Goal: Information Seeking & Learning: Learn about a topic

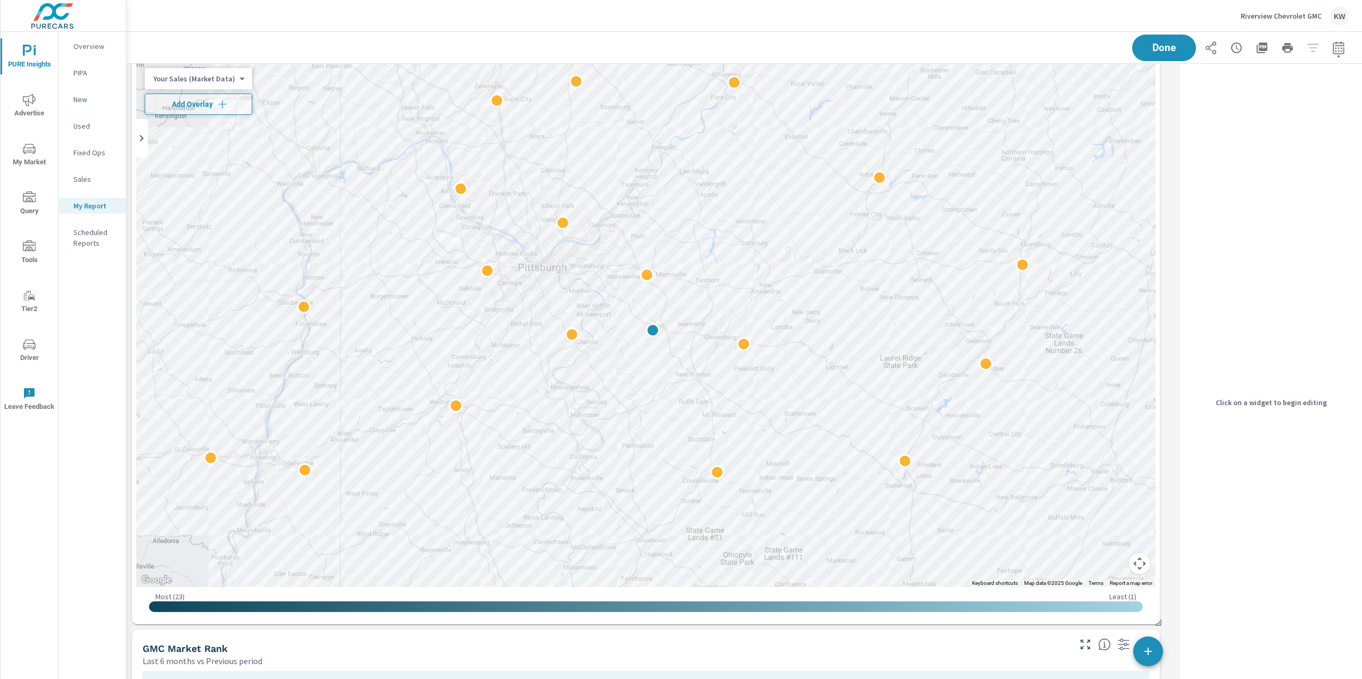
scroll to position [3718, 0]
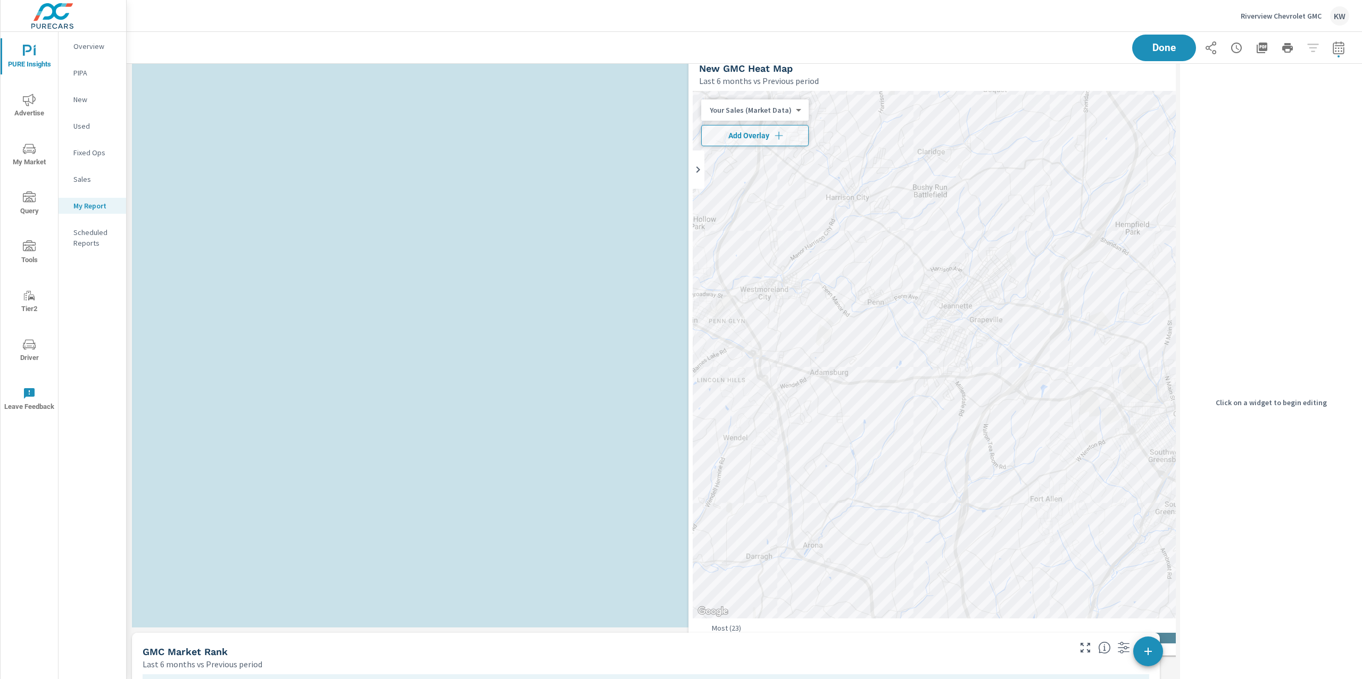
drag, startPoint x: 732, startPoint y: 284, endPoint x: 1065, endPoint y: 304, distance: 333.1
click at [1093, 302] on div at bounding box center [1202, 355] width 1019 height 528
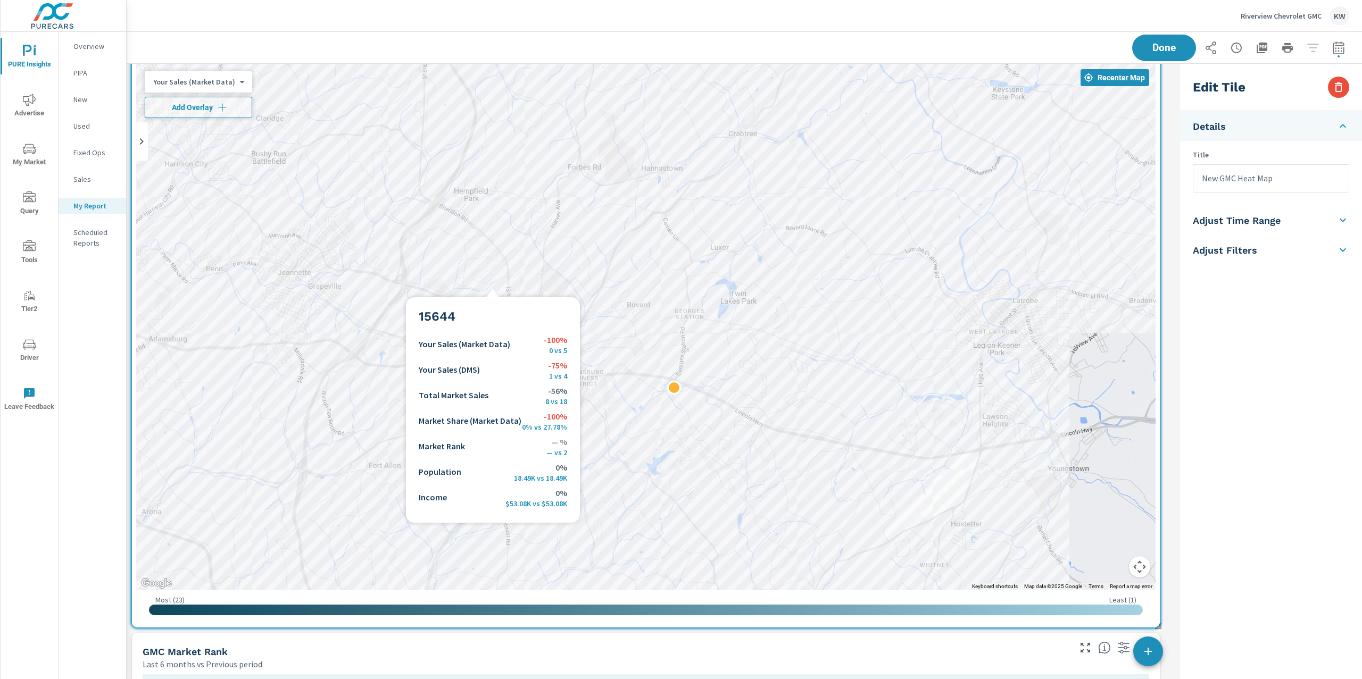
drag, startPoint x: 361, startPoint y: 263, endPoint x: 562, endPoint y: 264, distance: 201.1
click at [562, 264] on div at bounding box center [645, 327] width 1019 height 528
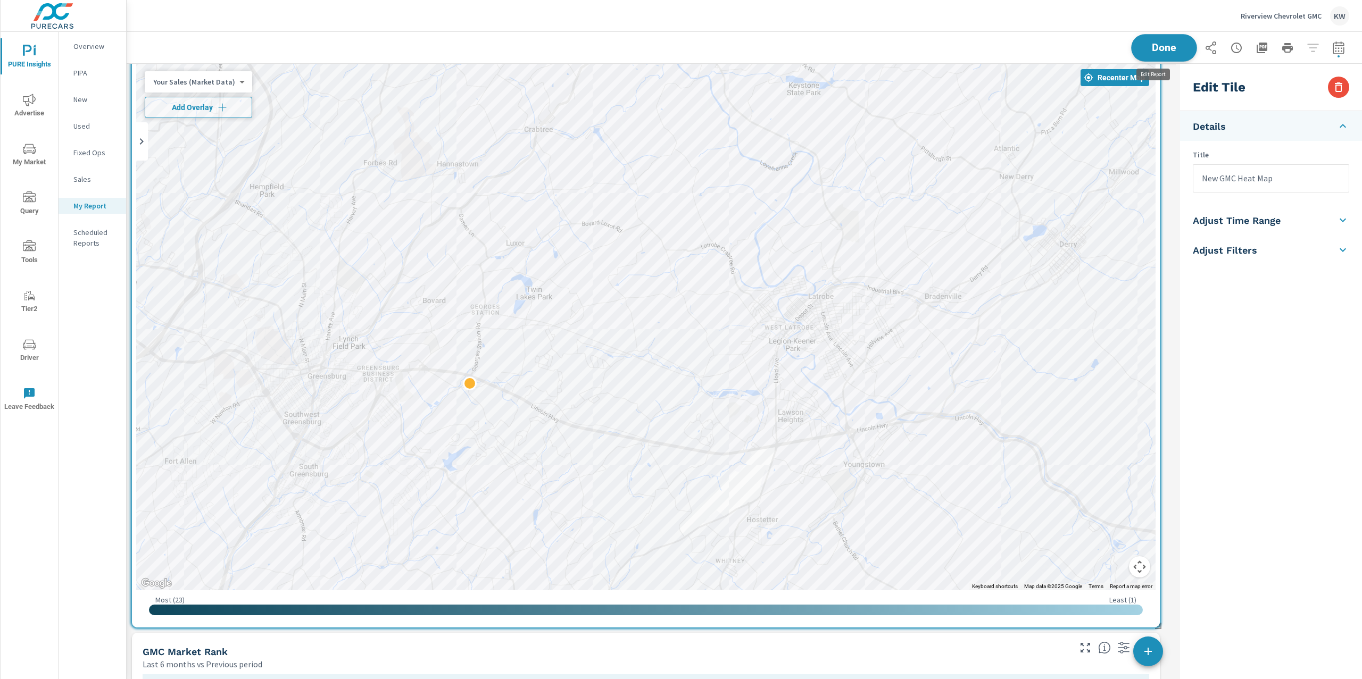
scroll to position [6512, 1060]
click at [1156, 54] on button "Done" at bounding box center [1164, 48] width 66 height 28
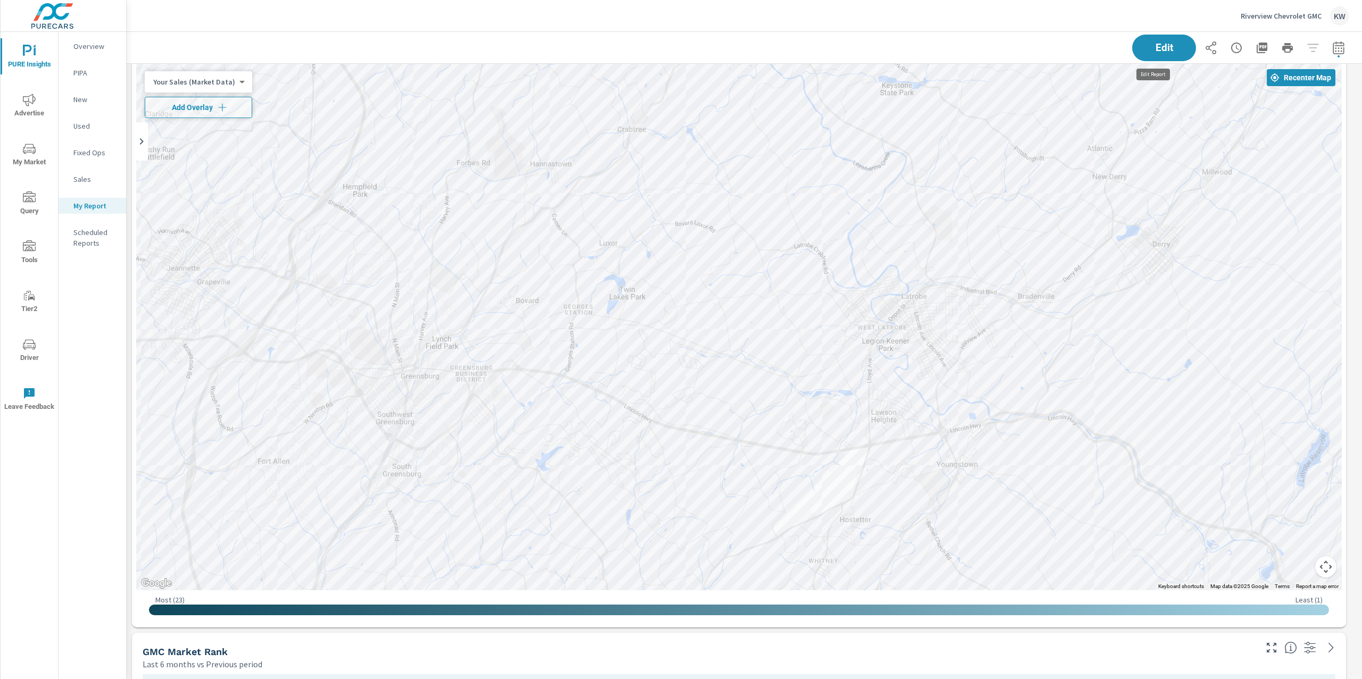
scroll to position [5, 5]
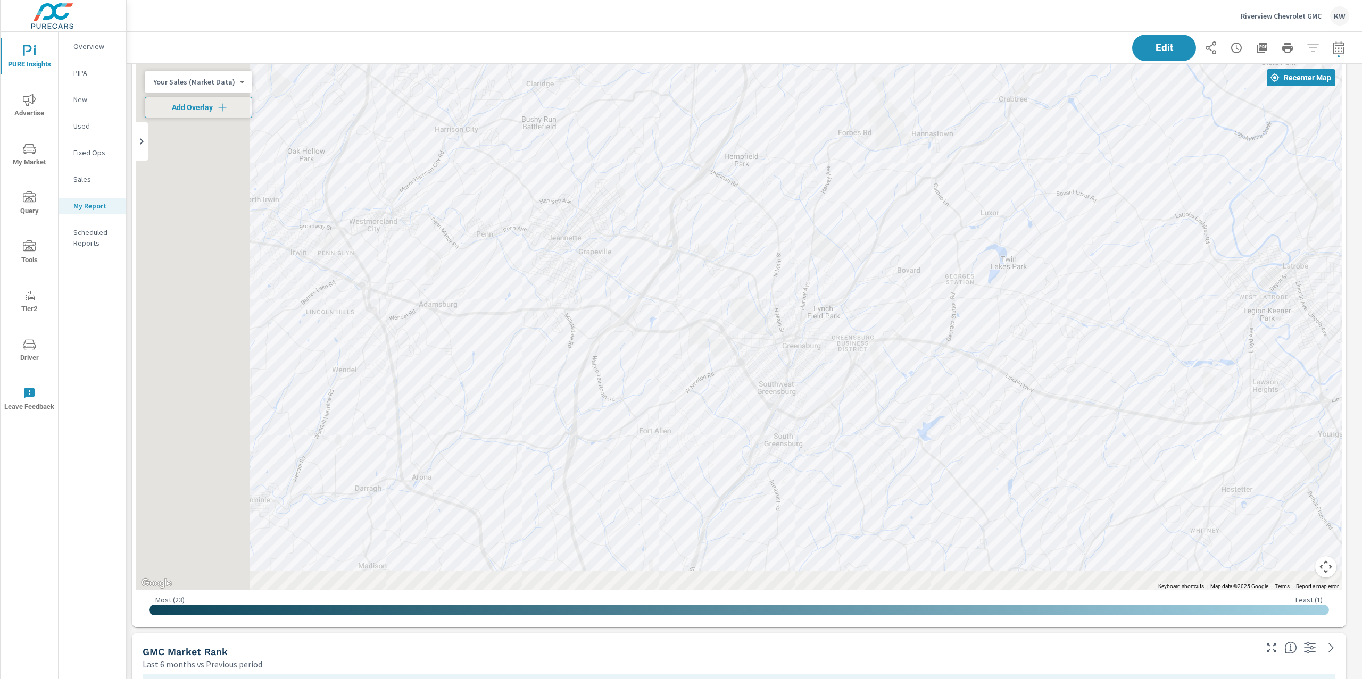
drag, startPoint x: 530, startPoint y: 285, endPoint x: 979, endPoint y: 268, distance: 448.8
click at [978, 268] on div at bounding box center [738, 327] width 1205 height 528
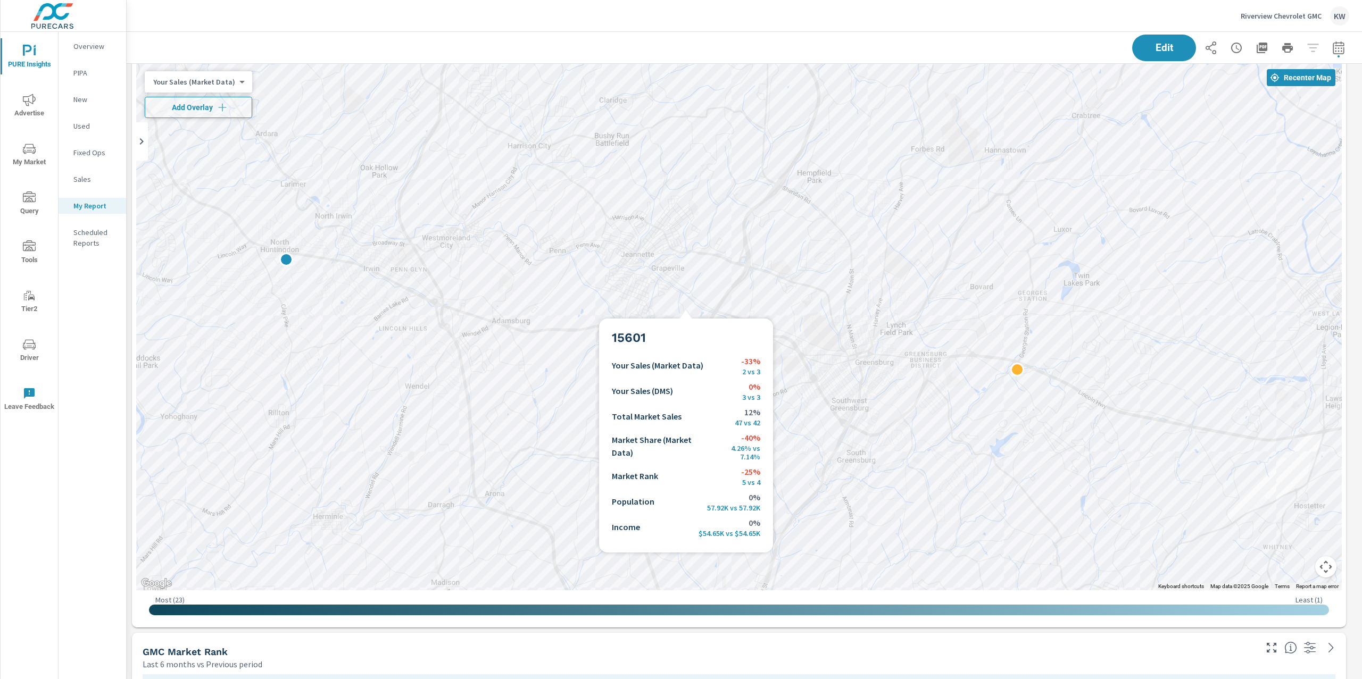
scroll to position [6512, 1247]
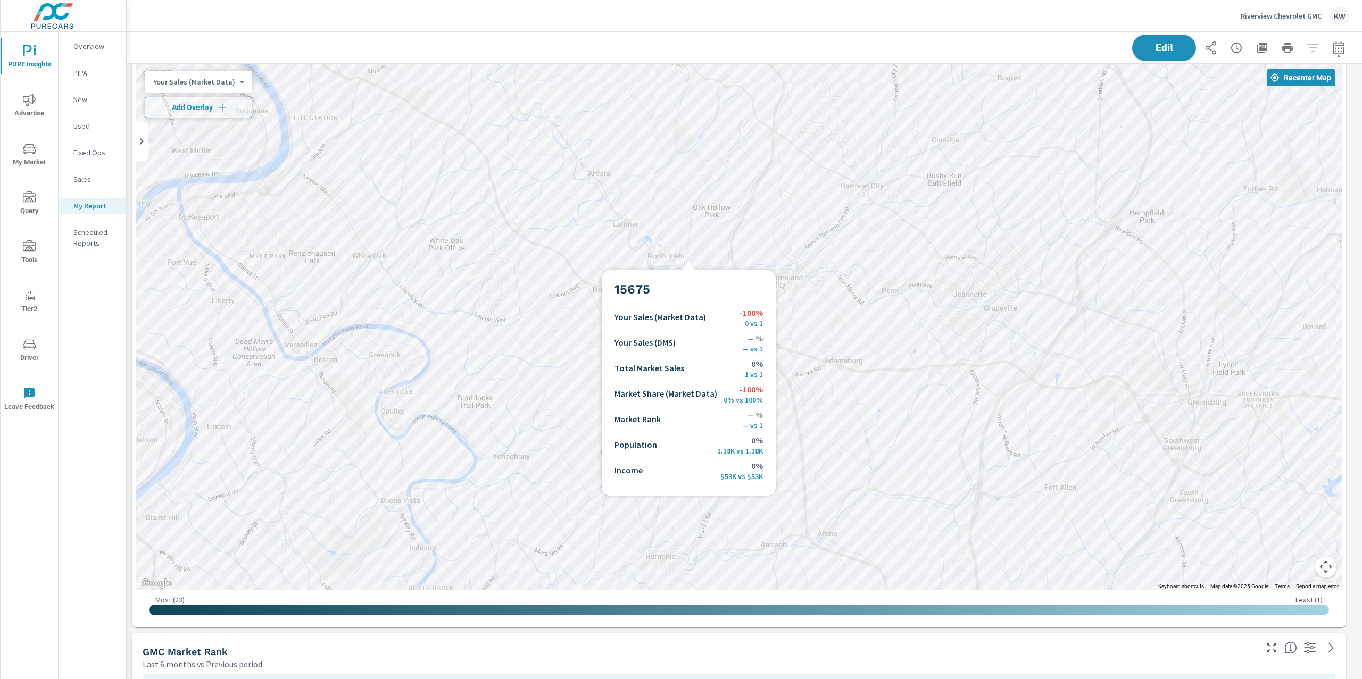
drag, startPoint x: 550, startPoint y: 232, endPoint x: 884, endPoint y: 273, distance: 336.6
click at [884, 273] on div at bounding box center [738, 327] width 1205 height 528
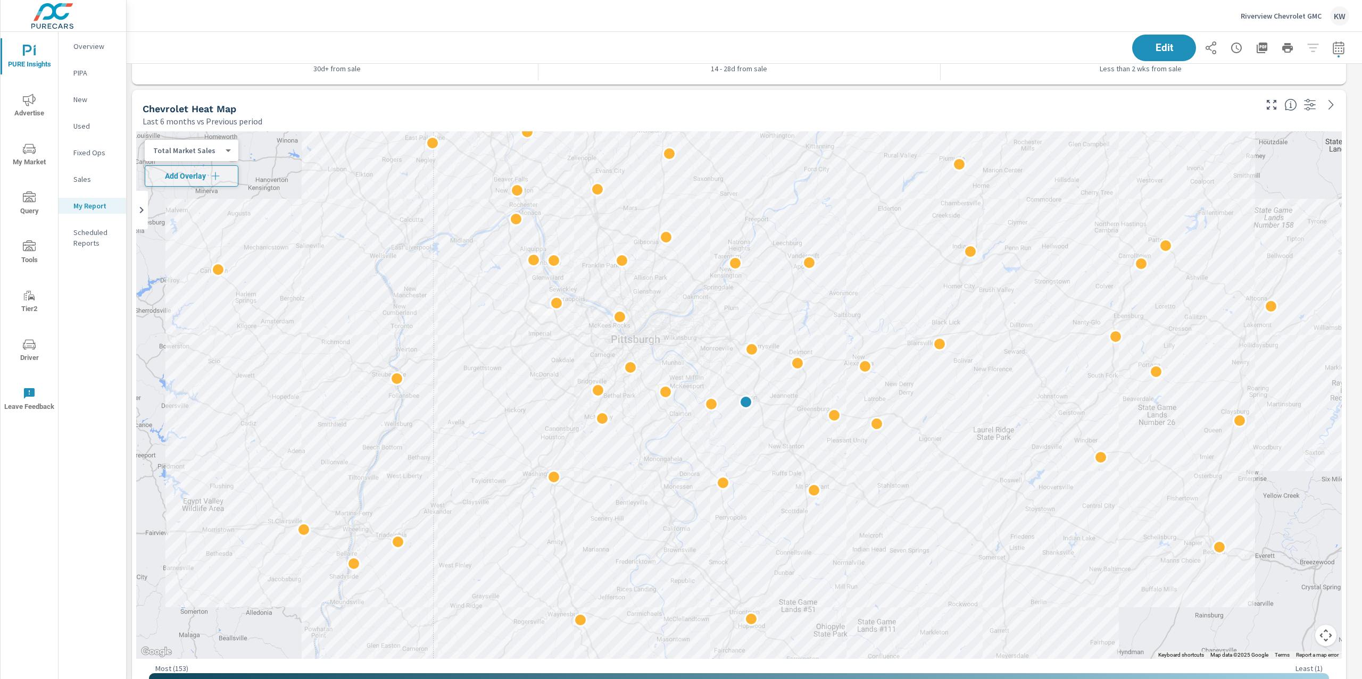
scroll to position [2469, 0]
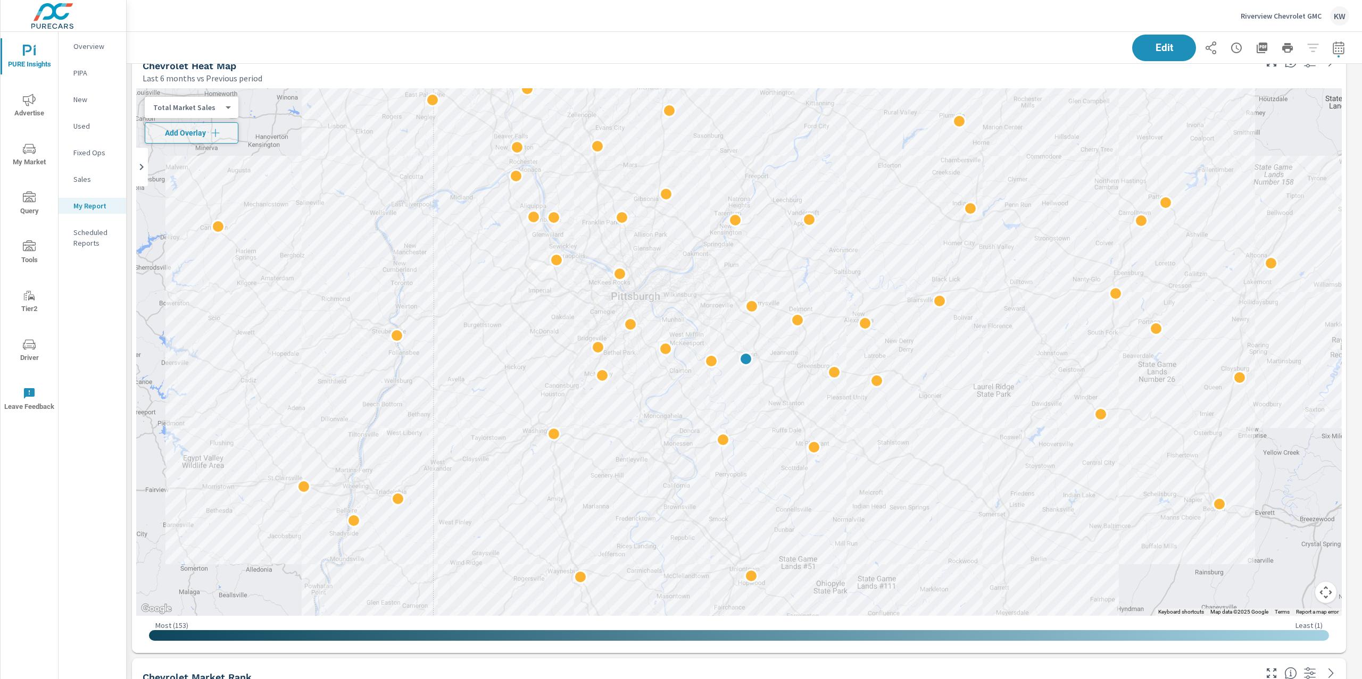
click at [1270, 17] on p "Riverview Chevrolet GMC" at bounding box center [1281, 16] width 81 height 10
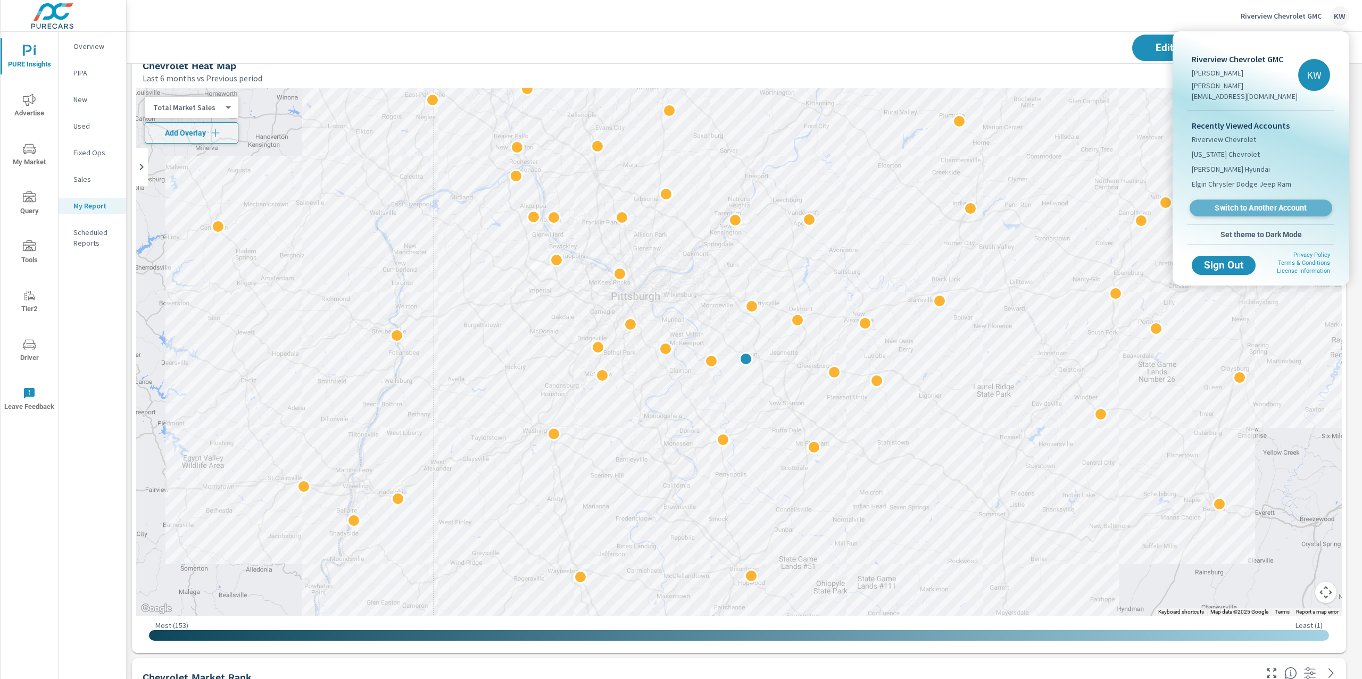
click at [1256, 203] on span "Switch to Another Account" at bounding box center [1260, 208] width 130 height 10
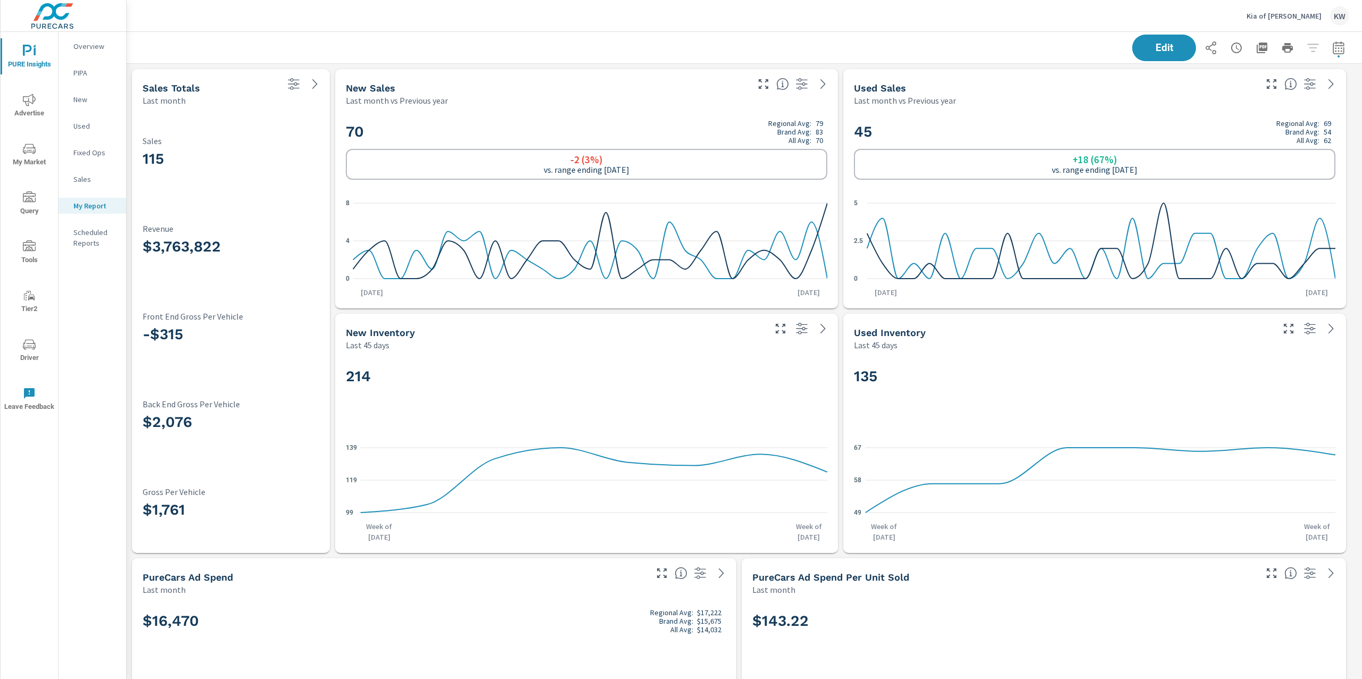
click at [29, 94] on icon "nav menu" at bounding box center [29, 100] width 13 height 13
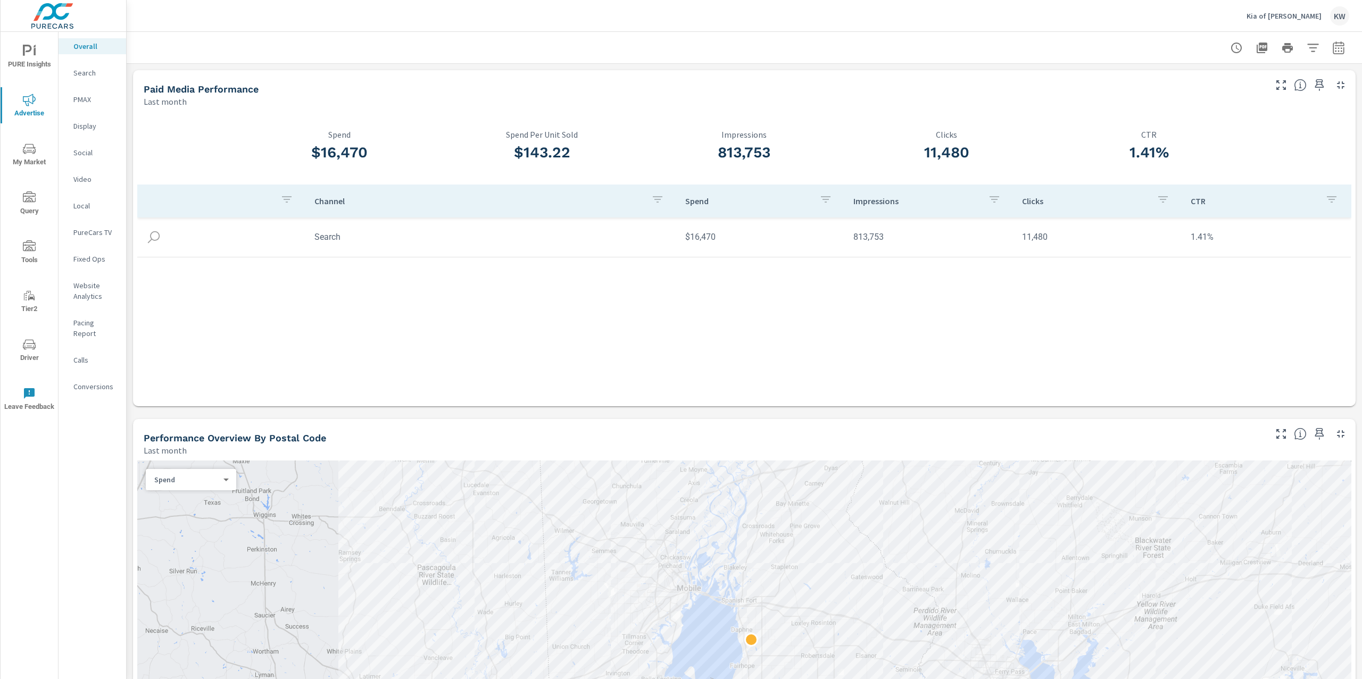
click at [50, 53] on span "PURE Insights" at bounding box center [29, 58] width 51 height 26
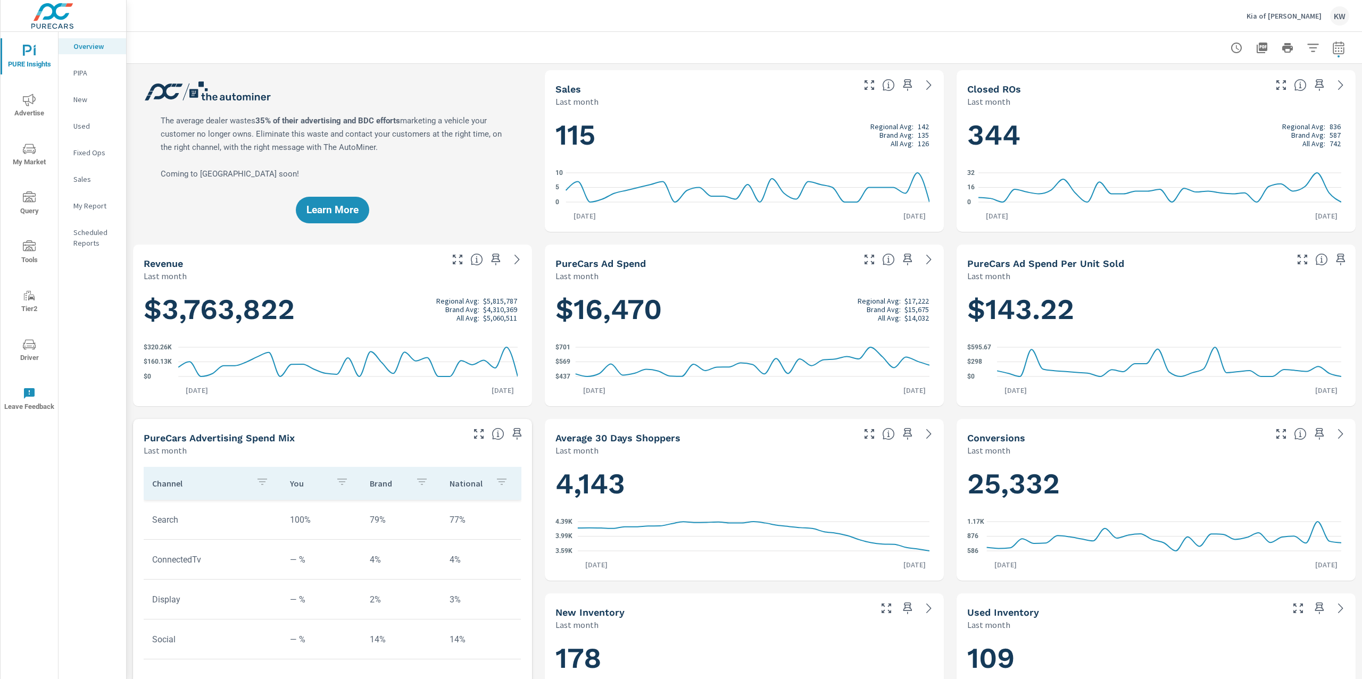
scroll to position [1, 0]
click at [108, 208] on p "My Report" at bounding box center [95, 206] width 44 height 11
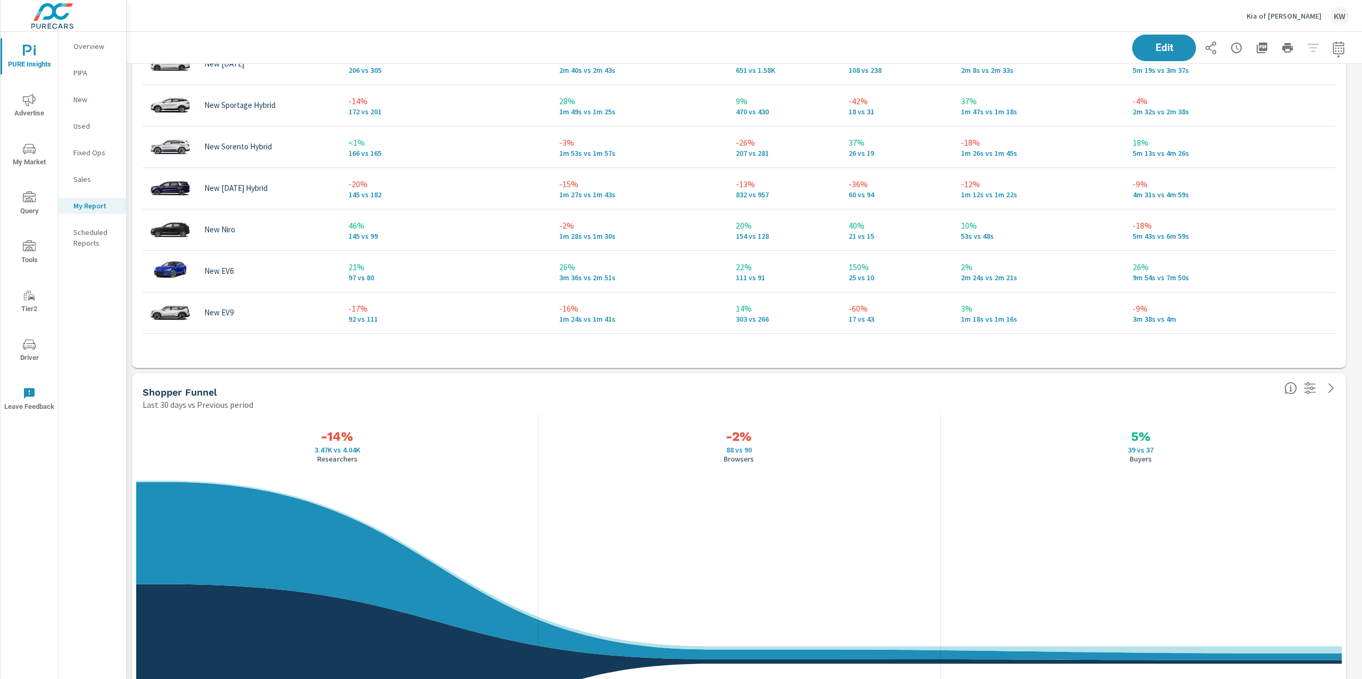
scroll to position [2729, 0]
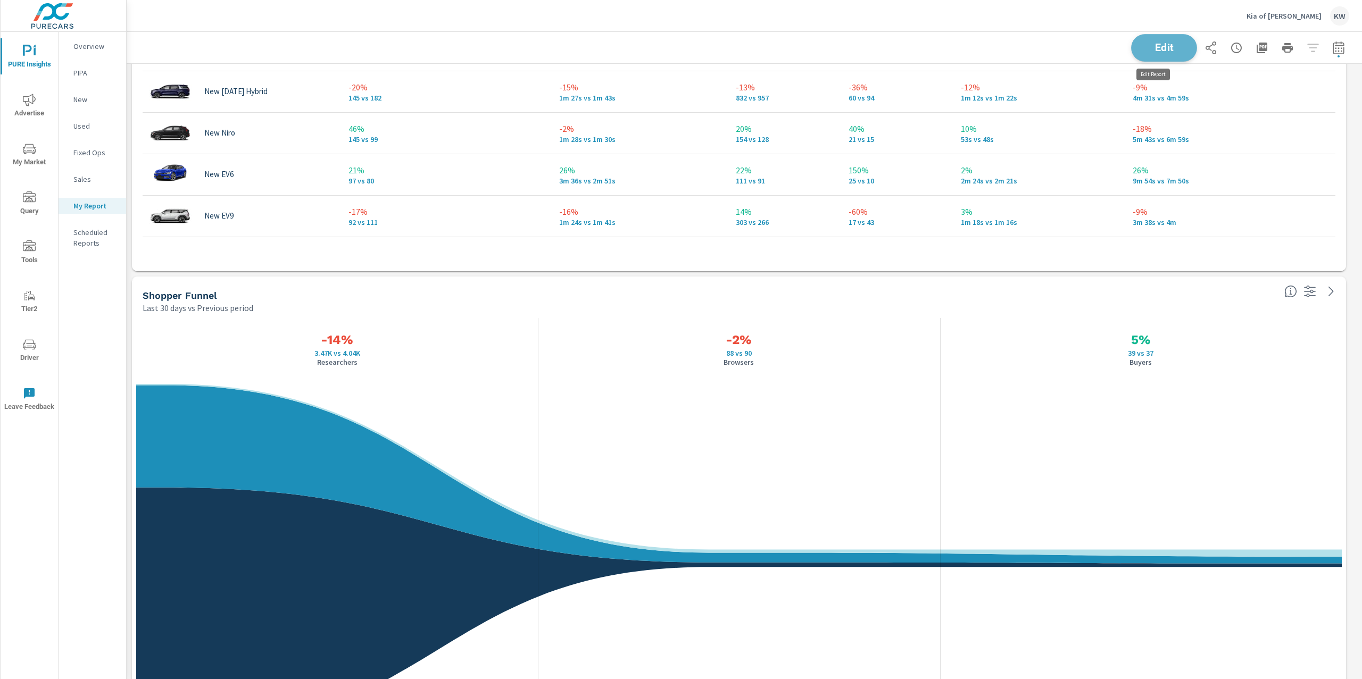
click at [1146, 44] on span "Edit" at bounding box center [1164, 48] width 44 height 10
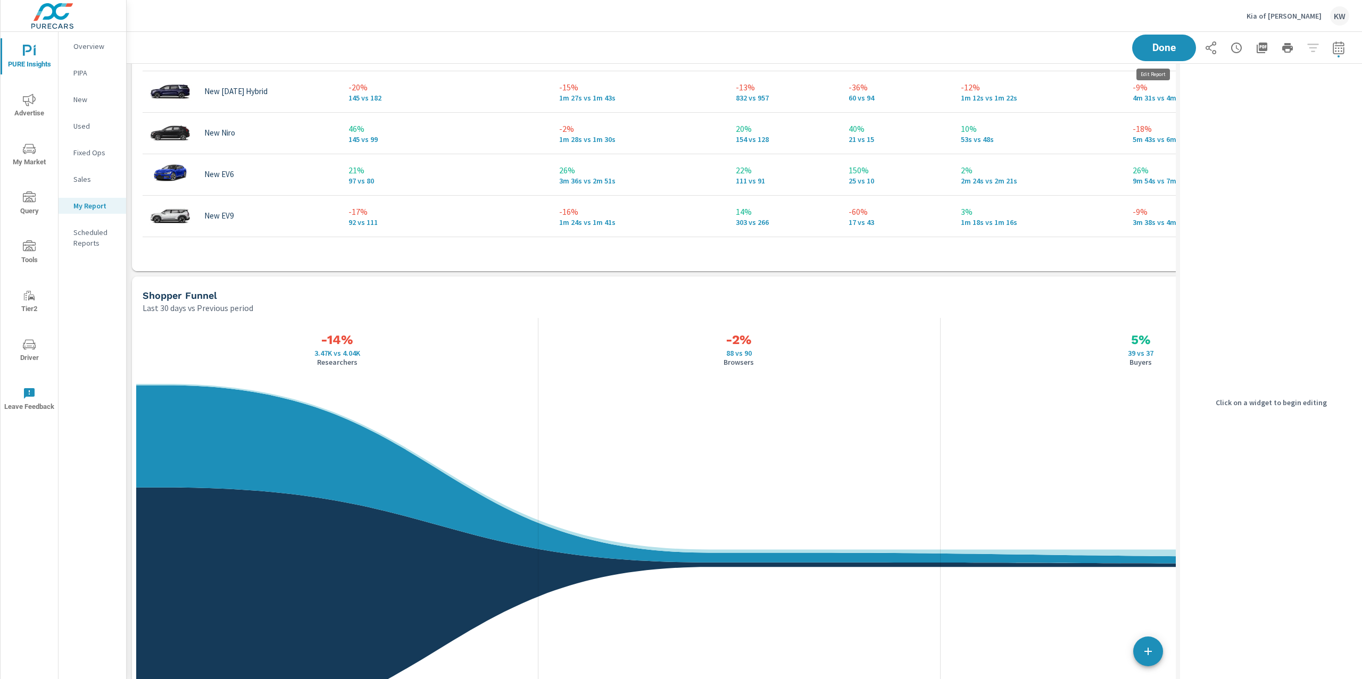
scroll to position [5, 5]
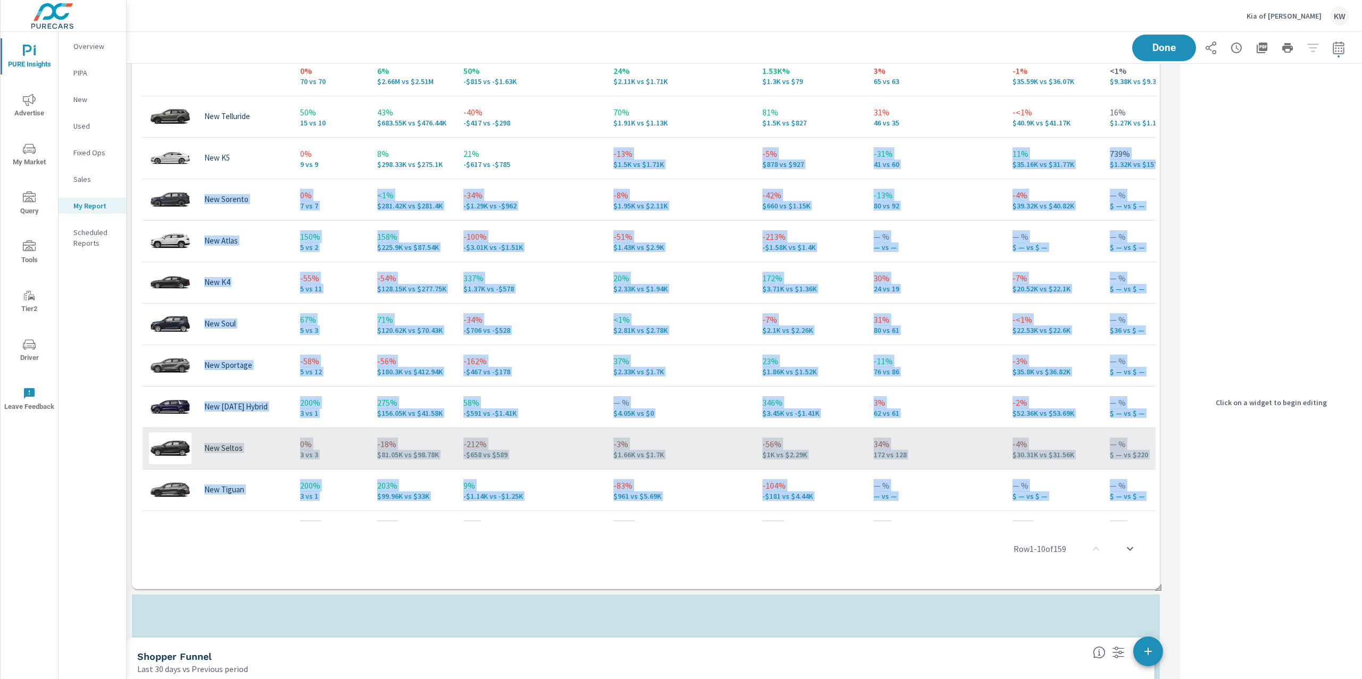
scroll to position [1692, 0]
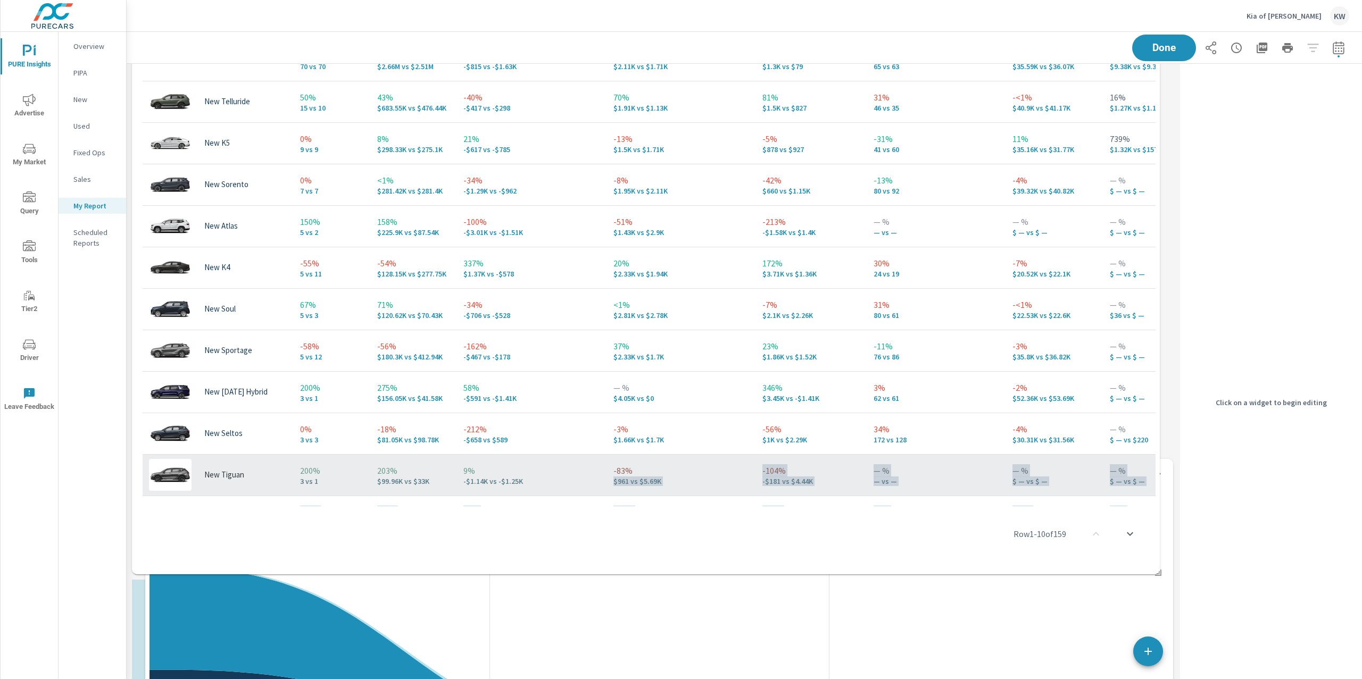
drag, startPoint x: 600, startPoint y: 303, endPoint x: 613, endPoint y: 486, distance: 183.5
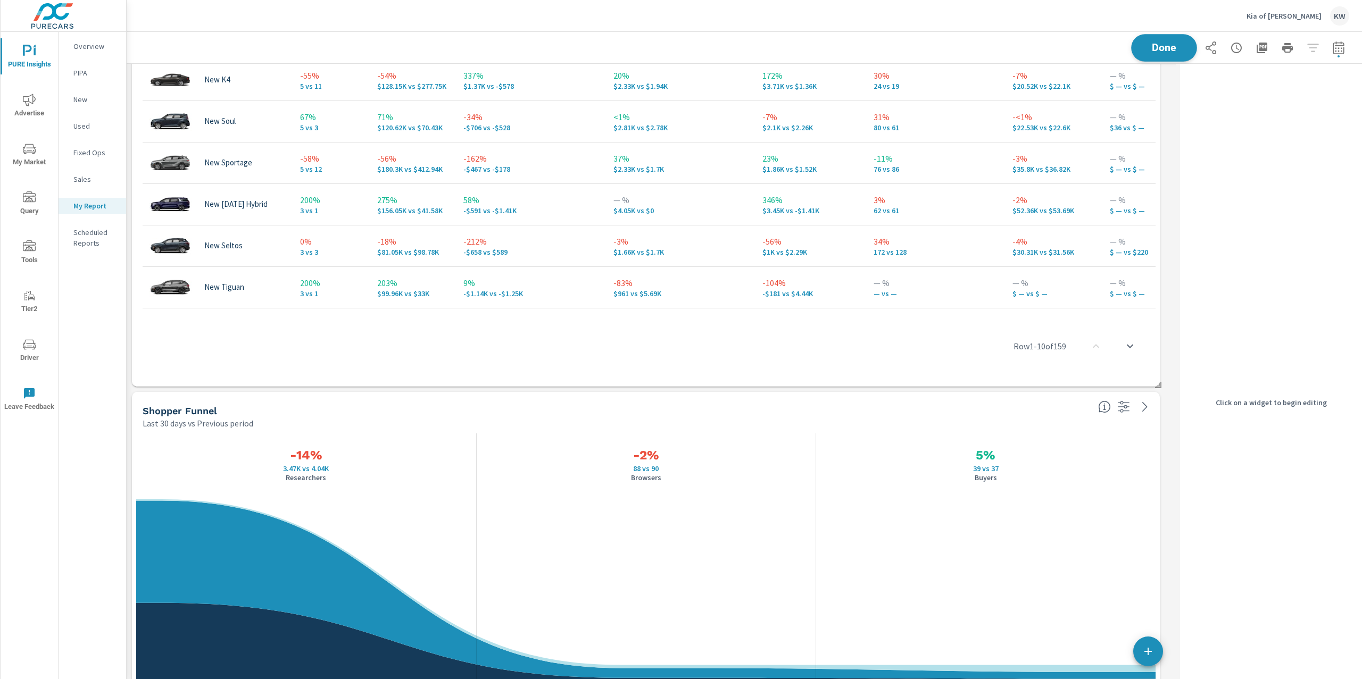
scroll to position [5777, 1060]
click at [1171, 47] on span "Done" at bounding box center [1164, 48] width 44 height 10
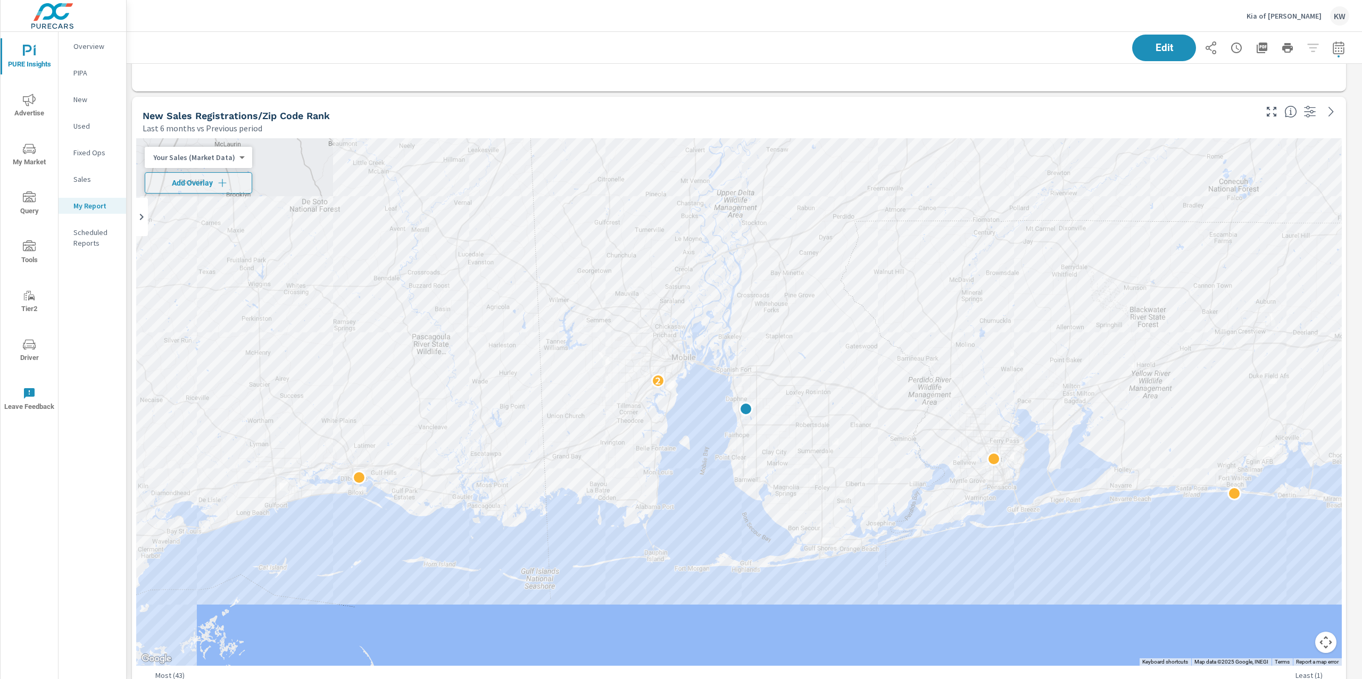
scroll to position [3417, 0]
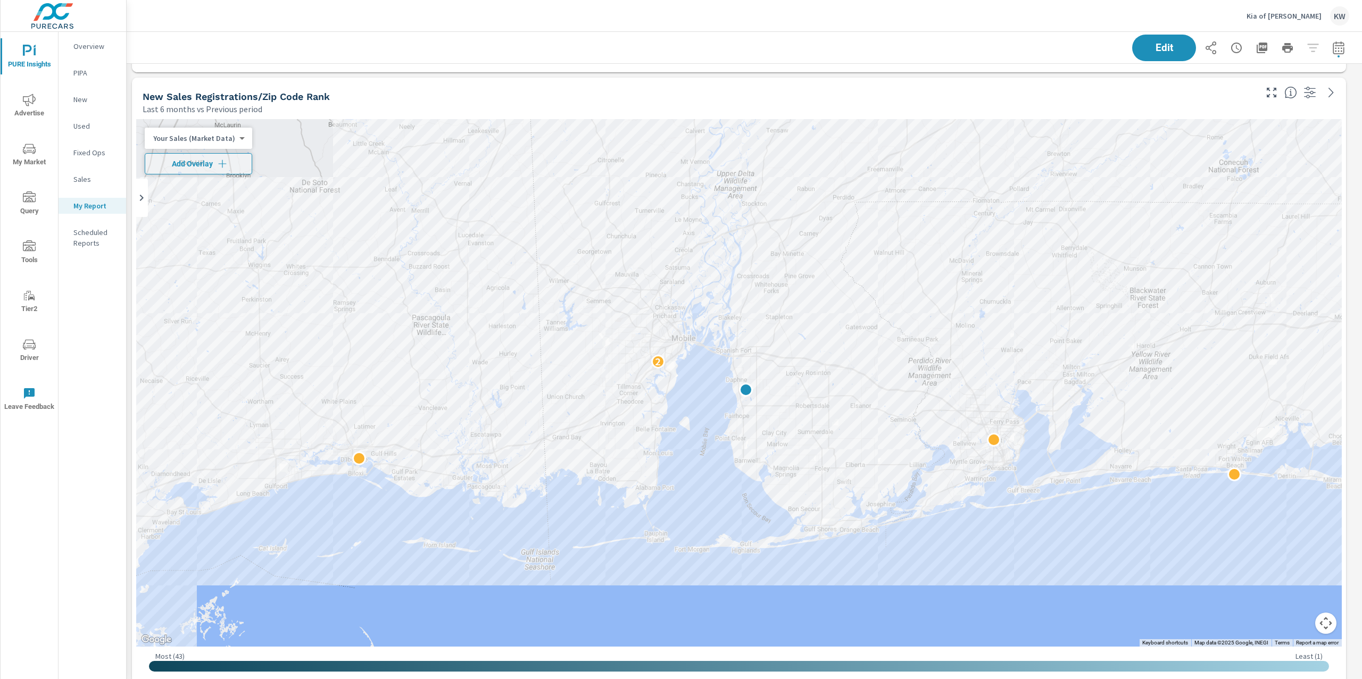
click at [235, 139] on body "PURE Insights Advertise My Market Query Tools Tier2 Driver Leave Feedback Overv…" at bounding box center [681, 339] width 1362 height 679
click at [213, 158] on li "Your Sales (DMS)" at bounding box center [197, 155] width 104 height 17
click at [223, 165] on span "Add Overlay" at bounding box center [191, 164] width 84 height 11
click at [251, 164] on icon "button" at bounding box center [250, 164] width 9 height 9
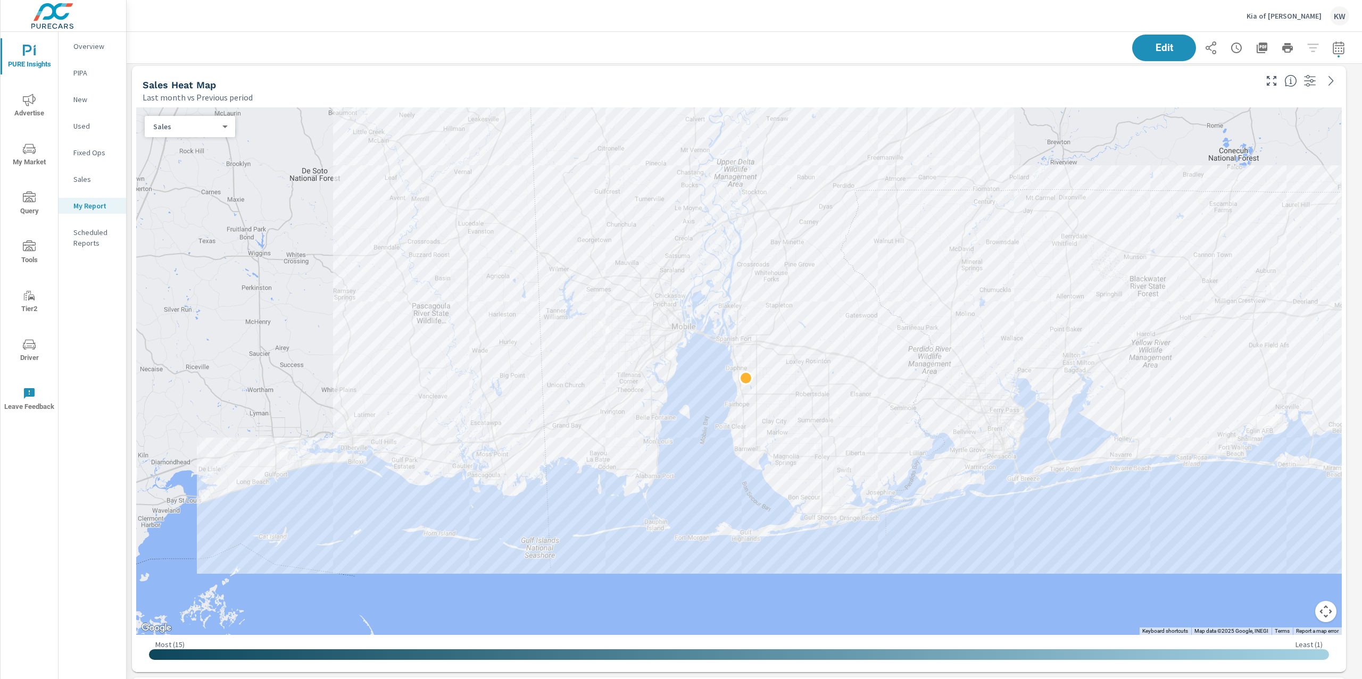
scroll to position [5777, 1247]
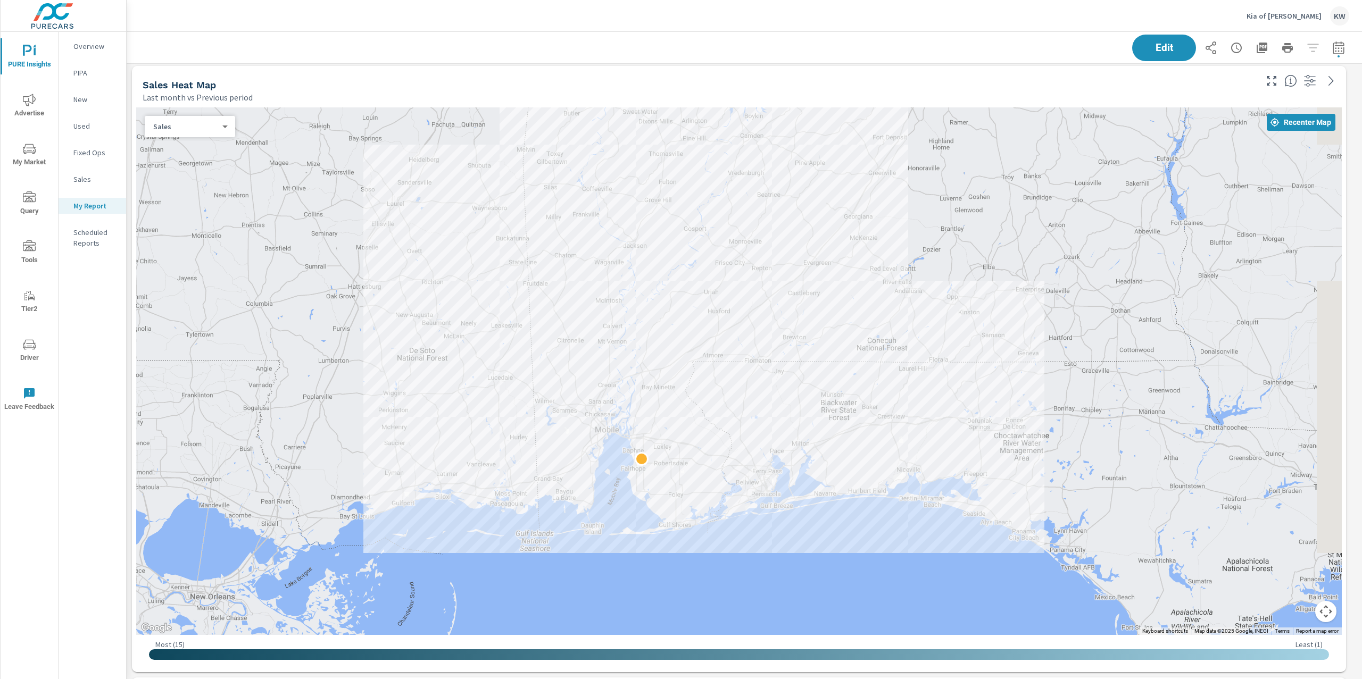
drag, startPoint x: 1165, startPoint y: 534, endPoint x: 895, endPoint y: 532, distance: 270.2
click at [895, 532] on div at bounding box center [983, 655] width 1021 height 575
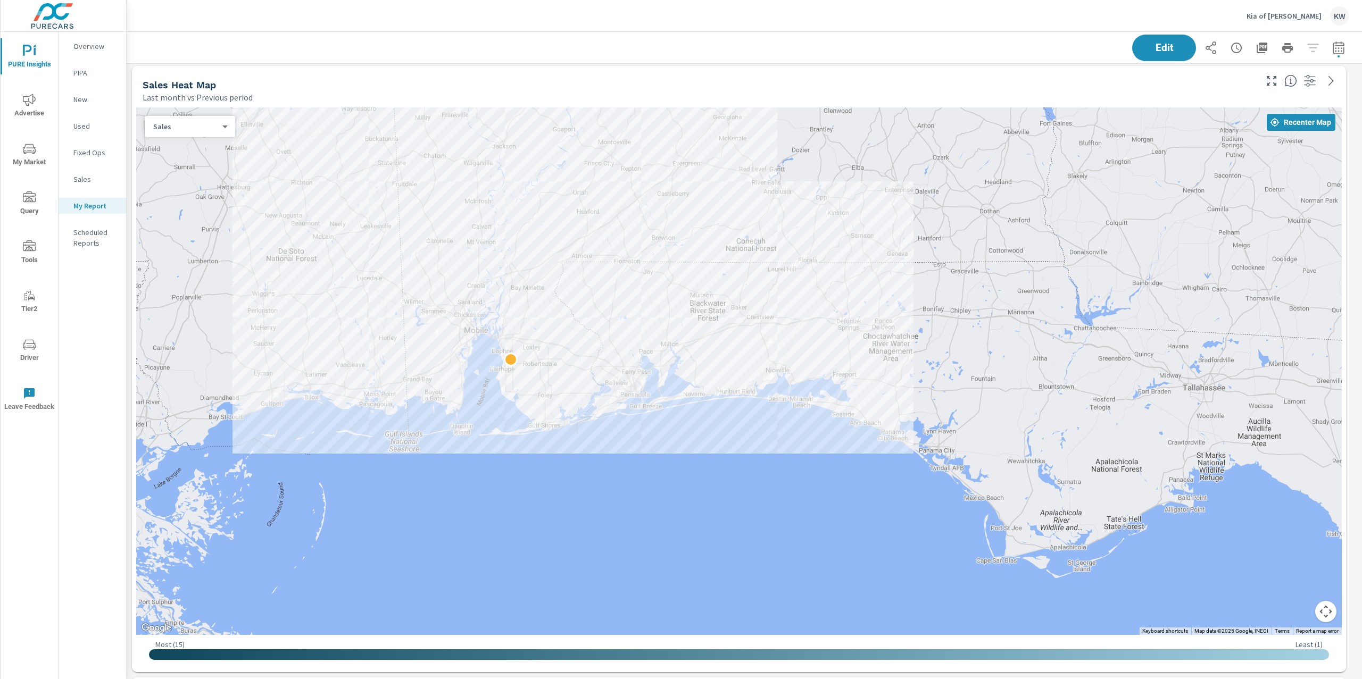
drag, startPoint x: 978, startPoint y: 517, endPoint x: 882, endPoint y: 461, distance: 110.9
click at [882, 461] on div at bounding box center [1118, 559] width 1021 height 575
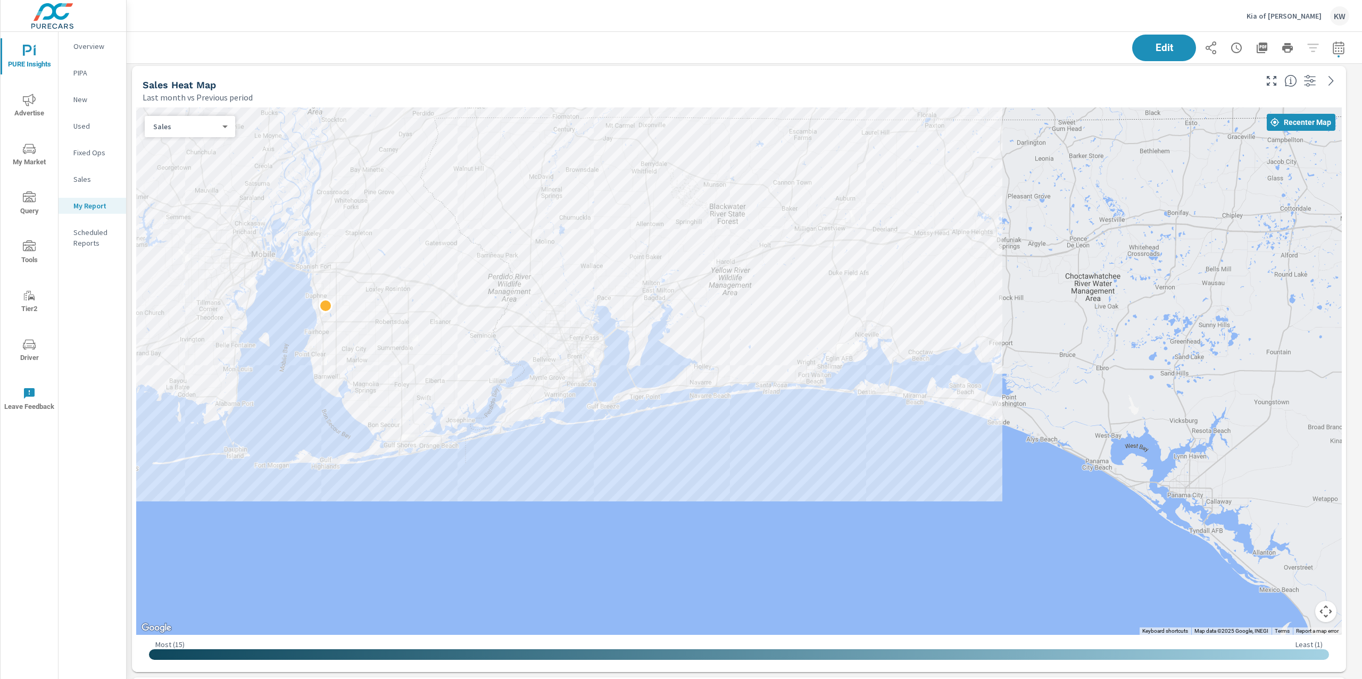
drag, startPoint x: 889, startPoint y: 307, endPoint x: 1194, endPoint y: 294, distance: 305.1
click at [1194, 294] on div at bounding box center [738, 371] width 1205 height 528
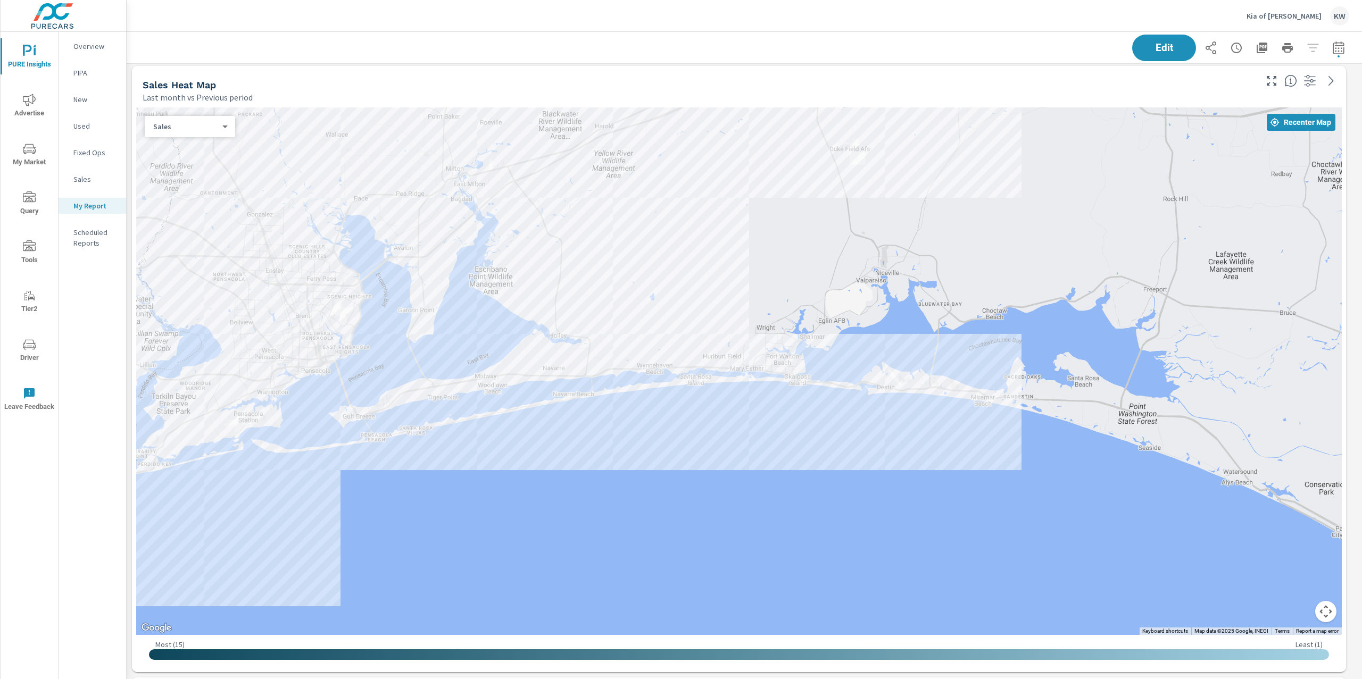
drag, startPoint x: 1250, startPoint y: 260, endPoint x: 1361, endPoint y: 212, distance: 121.5
click at [1361, 212] on div "PURE Insights Report Kia of Daphne Report date range: Aug 01, 2025 - Aug 31, 20…" at bounding box center [744, 355] width 1235 height 647
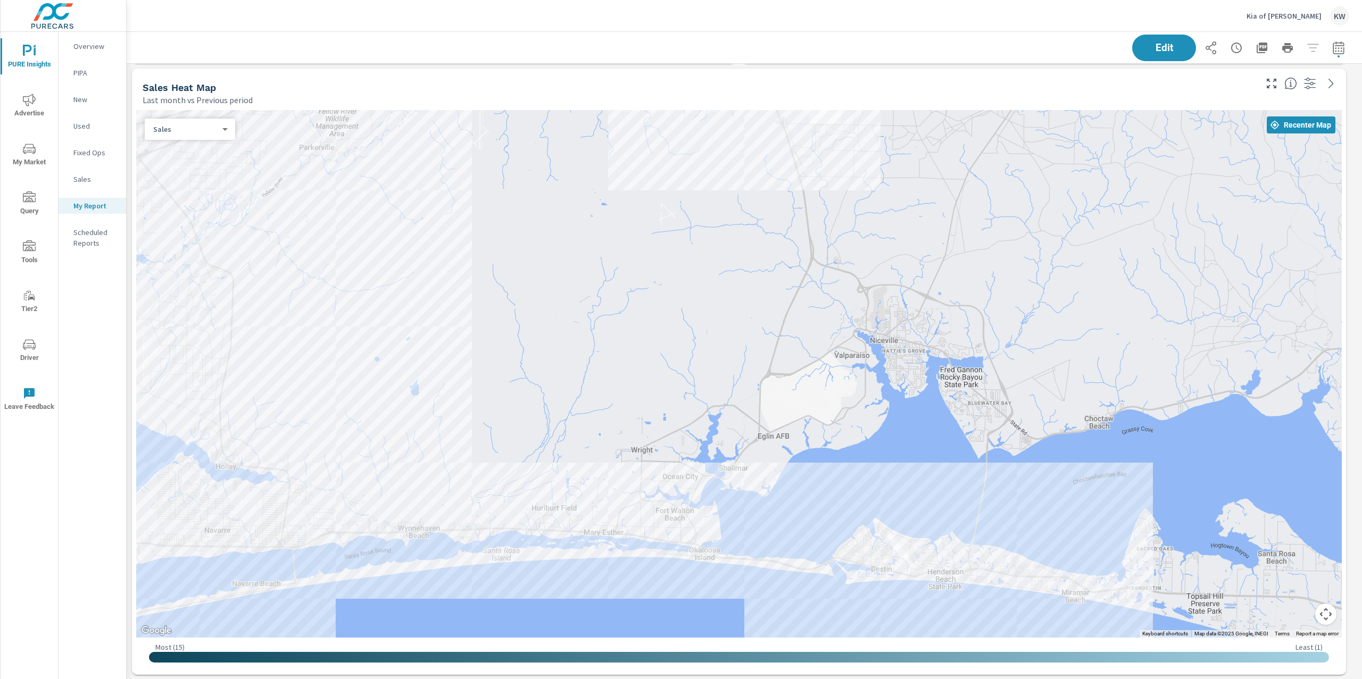
drag, startPoint x: 845, startPoint y: 236, endPoint x: 1078, endPoint y: 268, distance: 234.6
click at [1078, 268] on div at bounding box center [738, 374] width 1205 height 528
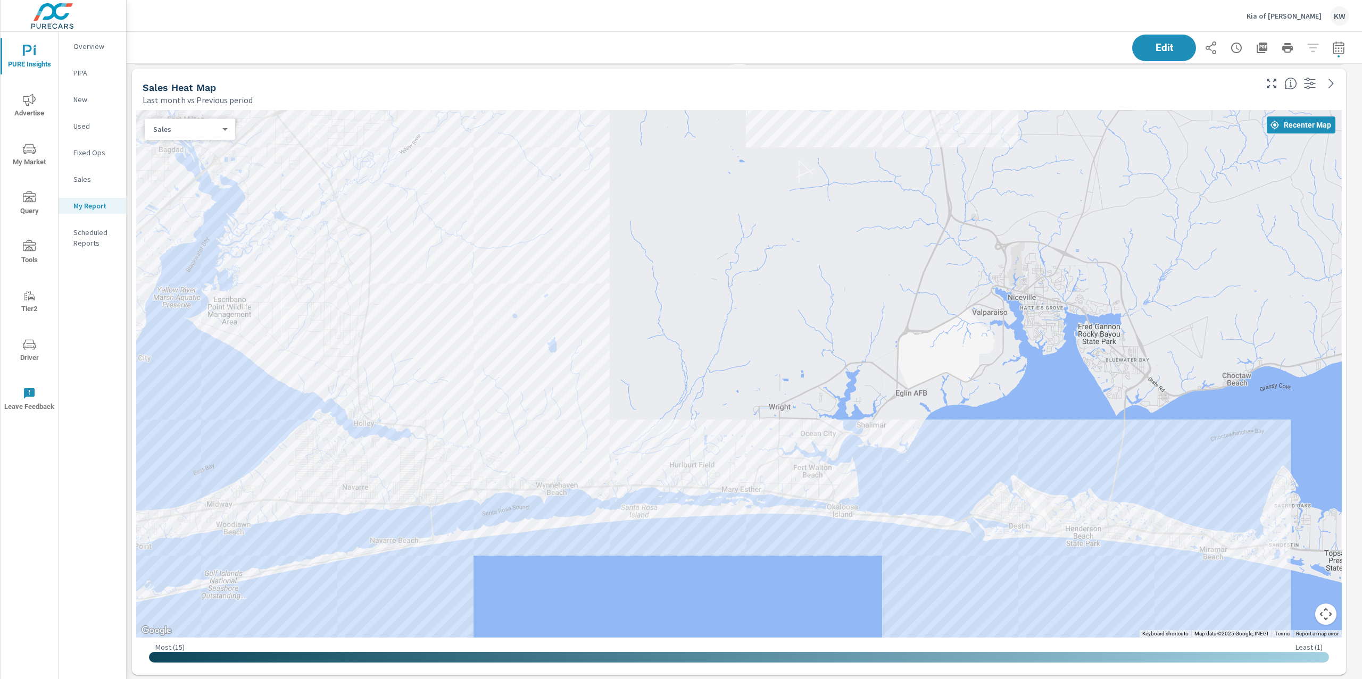
drag, startPoint x: 715, startPoint y: 264, endPoint x: 853, endPoint y: 220, distance: 144.2
click at [853, 220] on div at bounding box center [738, 374] width 1205 height 528
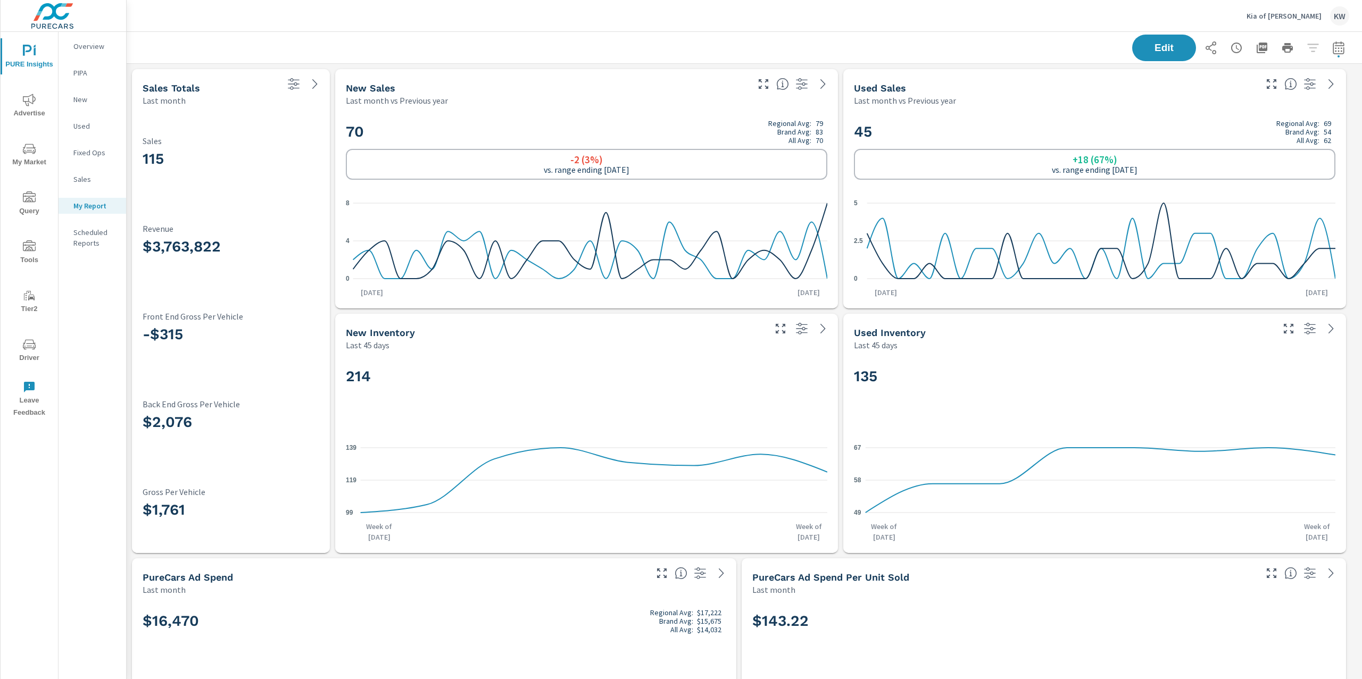
scroll to position [1, 0]
click at [21, 148] on span "My Market" at bounding box center [29, 156] width 51 height 26
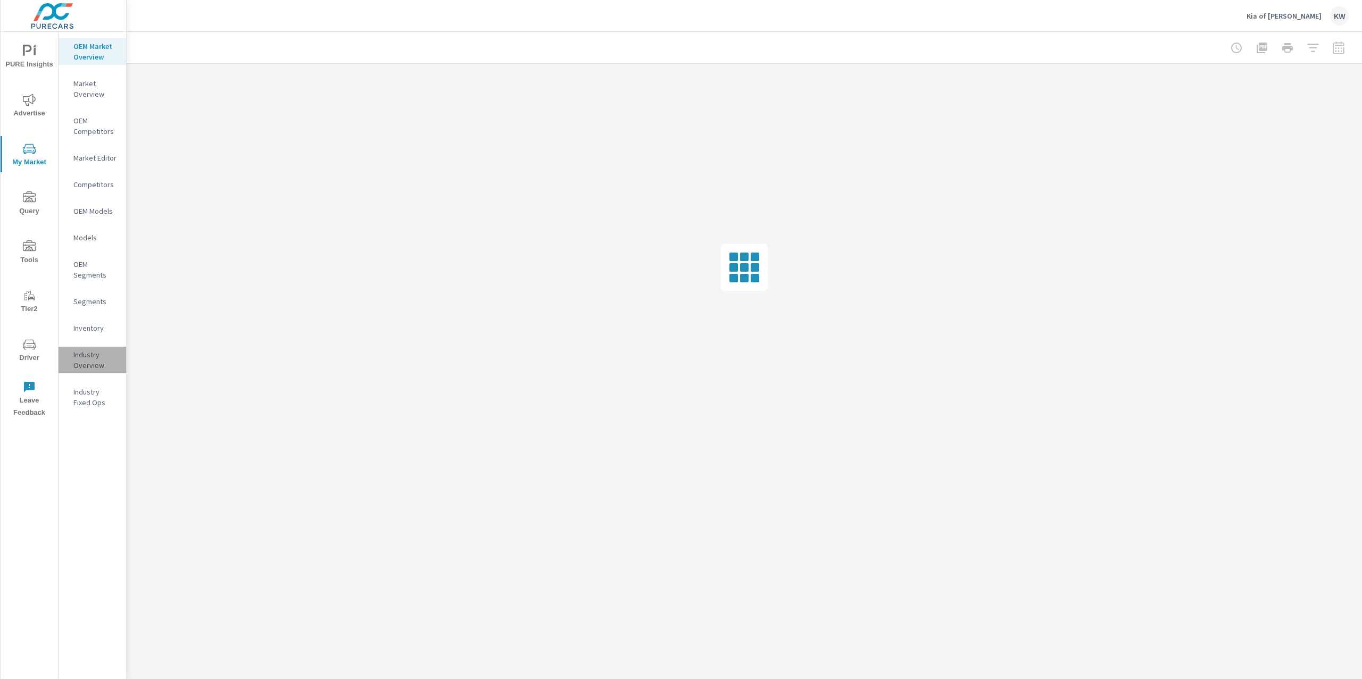
click at [89, 357] on p "Industry Overview" at bounding box center [95, 359] width 44 height 21
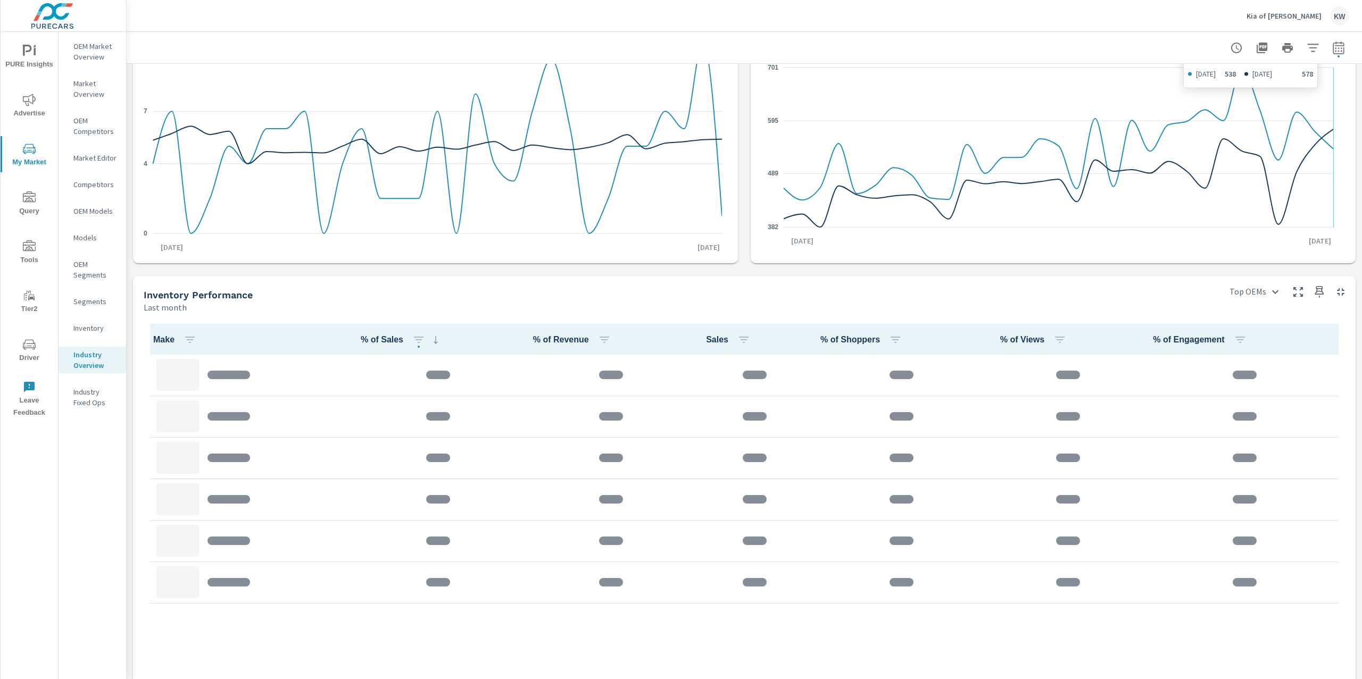
scroll to position [143, 0]
click at [1306, 46] on icon "button" at bounding box center [1312, 47] width 13 height 13
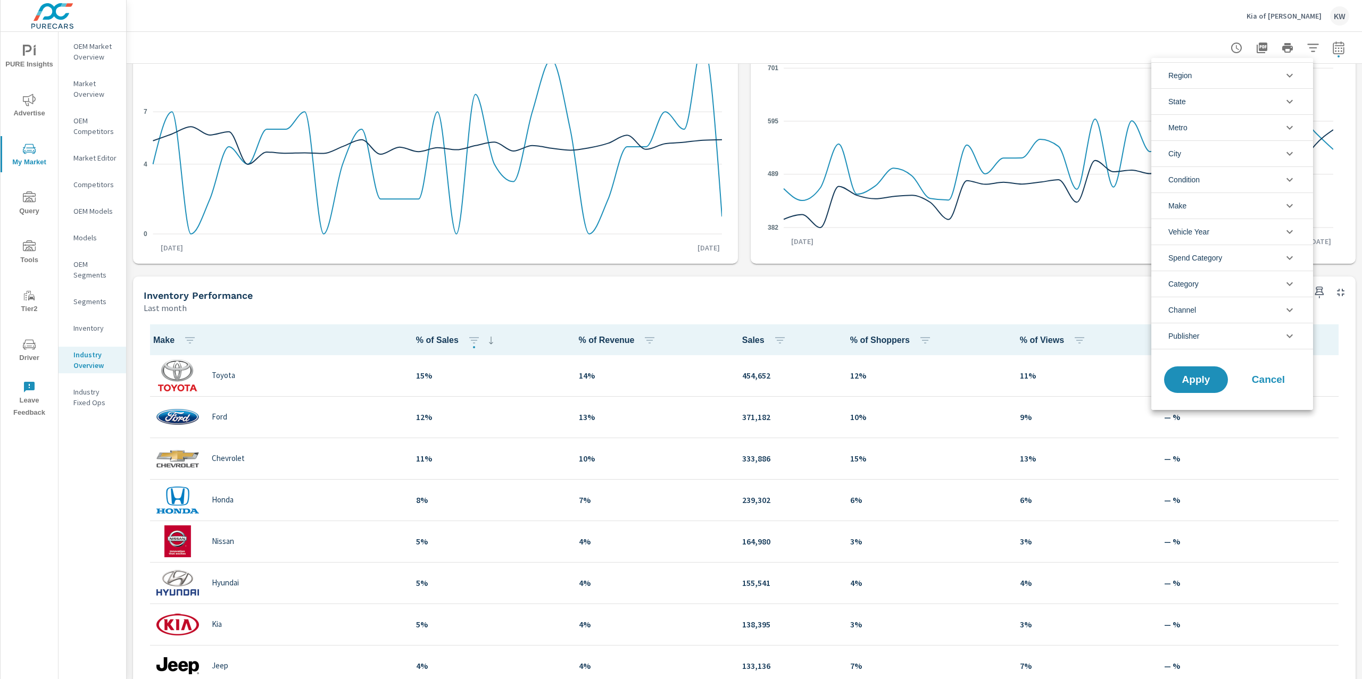
scroll to position [1, 0]
click at [1287, 179] on icon "filter options" at bounding box center [1289, 179] width 13 height 13
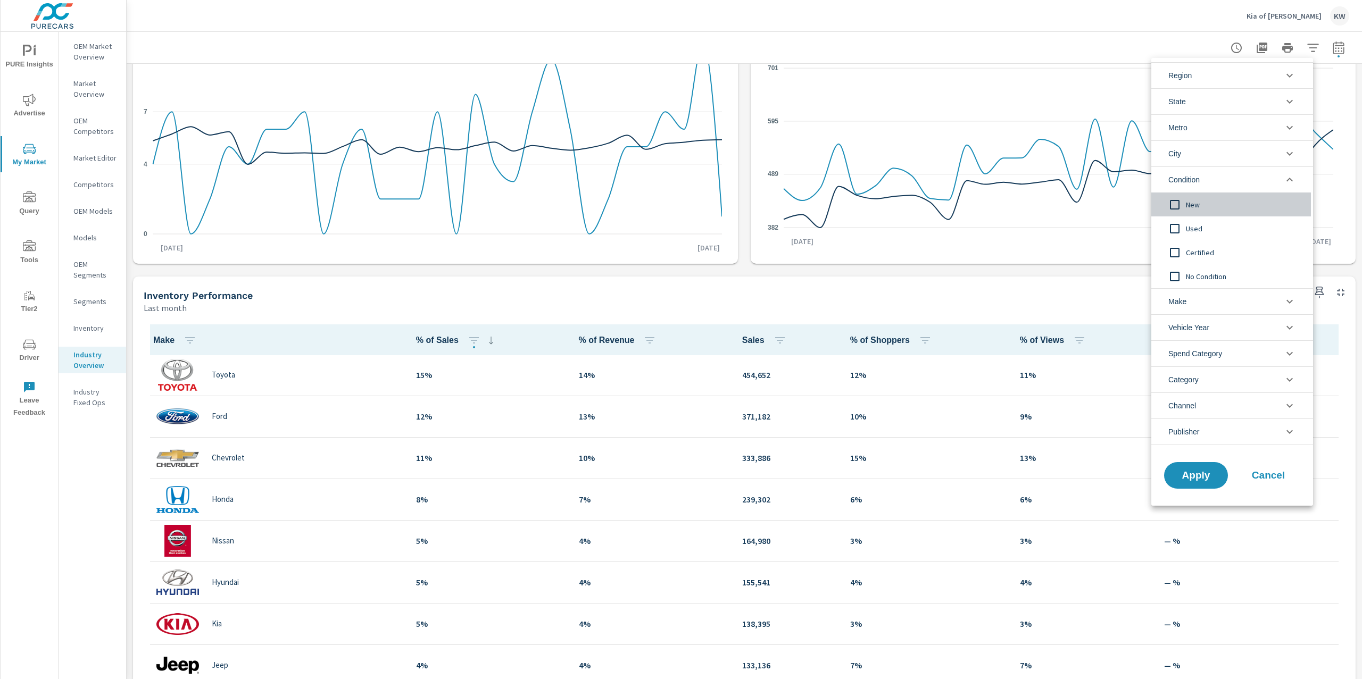
click at [1173, 210] on input "filter options" at bounding box center [1174, 205] width 22 height 22
click at [1201, 475] on span "Apply" at bounding box center [1196, 476] width 44 height 10
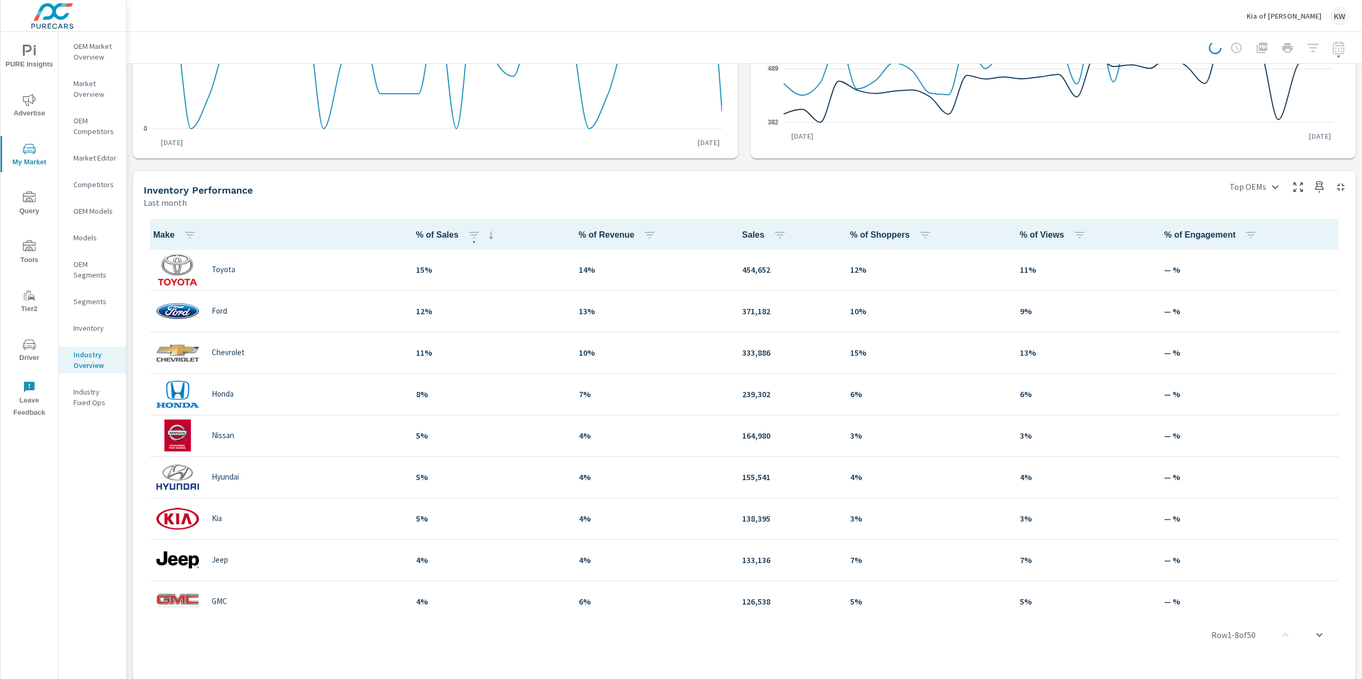
scroll to position [256, 0]
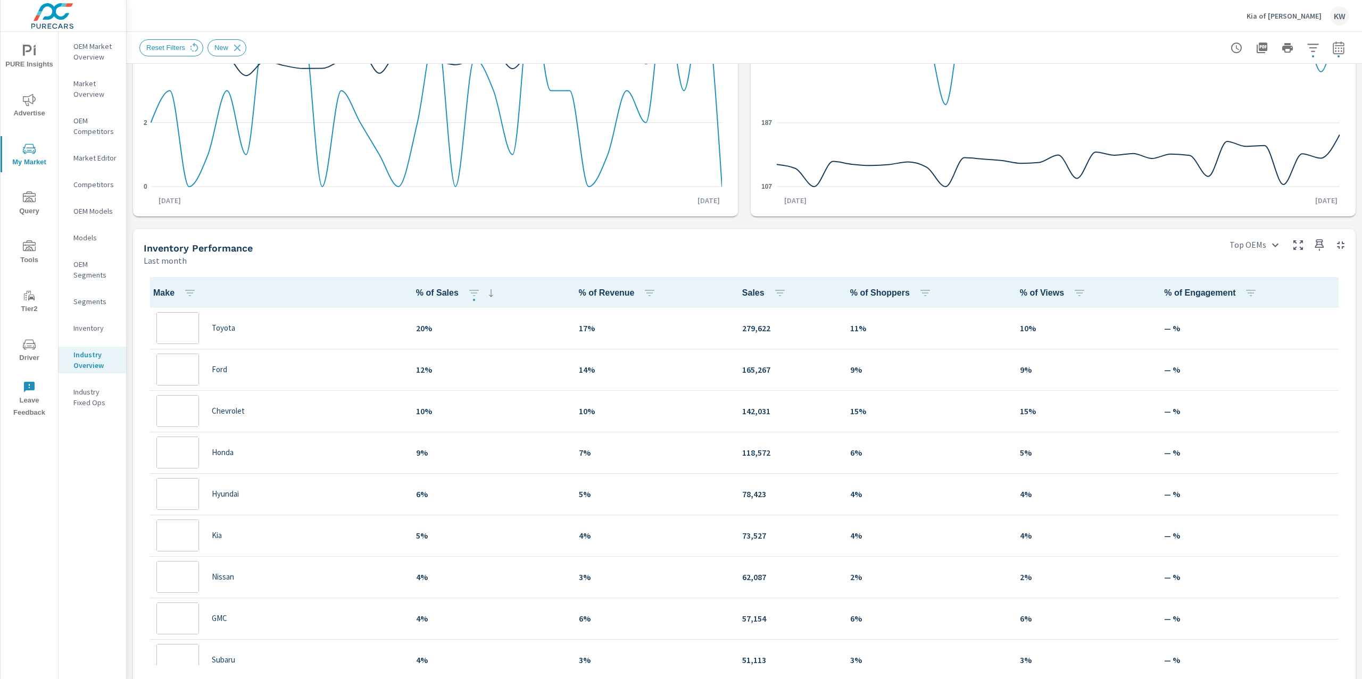
scroll to position [1, 0]
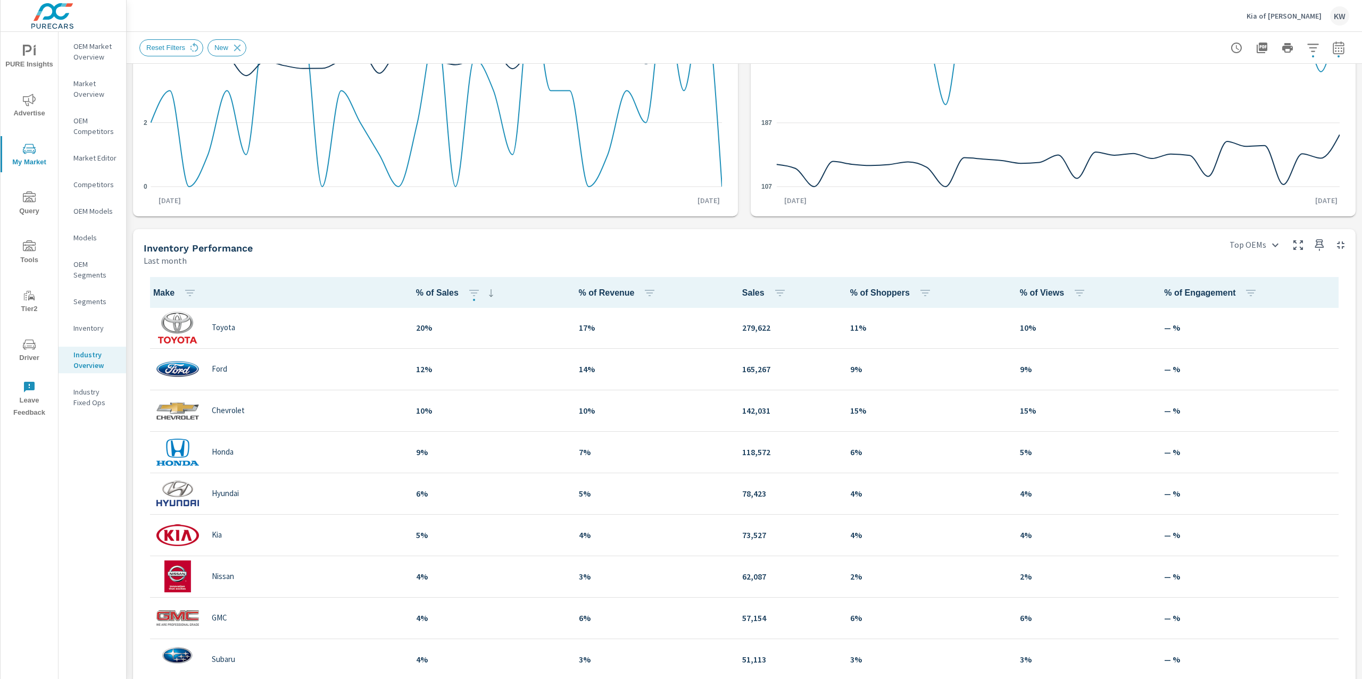
click at [1335, 48] on icon "button" at bounding box center [1338, 49] width 7 height 4
select select "Last month"
click at [1284, 95] on select "Custom [DATE] Last week Last 7 days Last 14 days Last 30 days Last 45 days Last…" at bounding box center [1242, 91] width 106 height 21
click at [1241, 121] on p "+ Add comparison" at bounding box center [1253, 119] width 136 height 13
click at [1235, 144] on select "Custom Previous period Previous month Previous year" at bounding box center [1242, 138] width 106 height 21
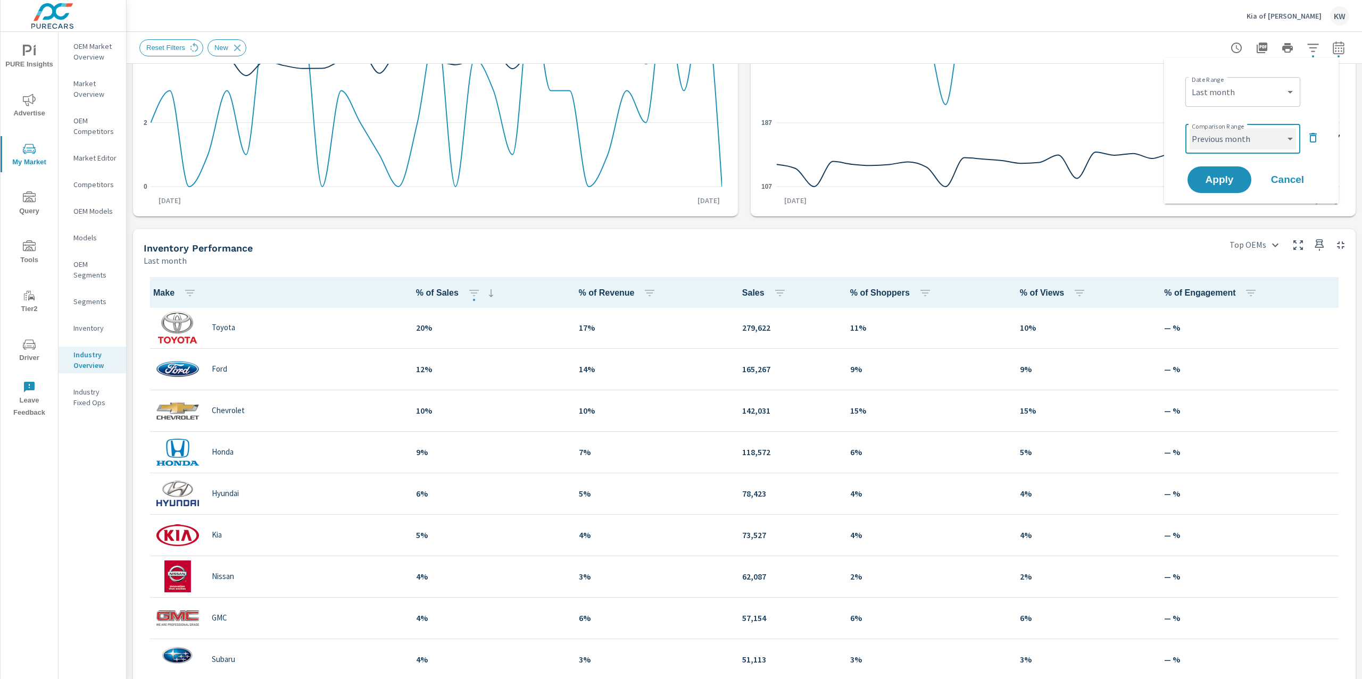
click at [1189, 128] on select "Custom Previous period Previous month Previous year" at bounding box center [1242, 138] width 106 height 21
select select "Previous month"
click at [1219, 181] on span "Apply" at bounding box center [1219, 180] width 44 height 10
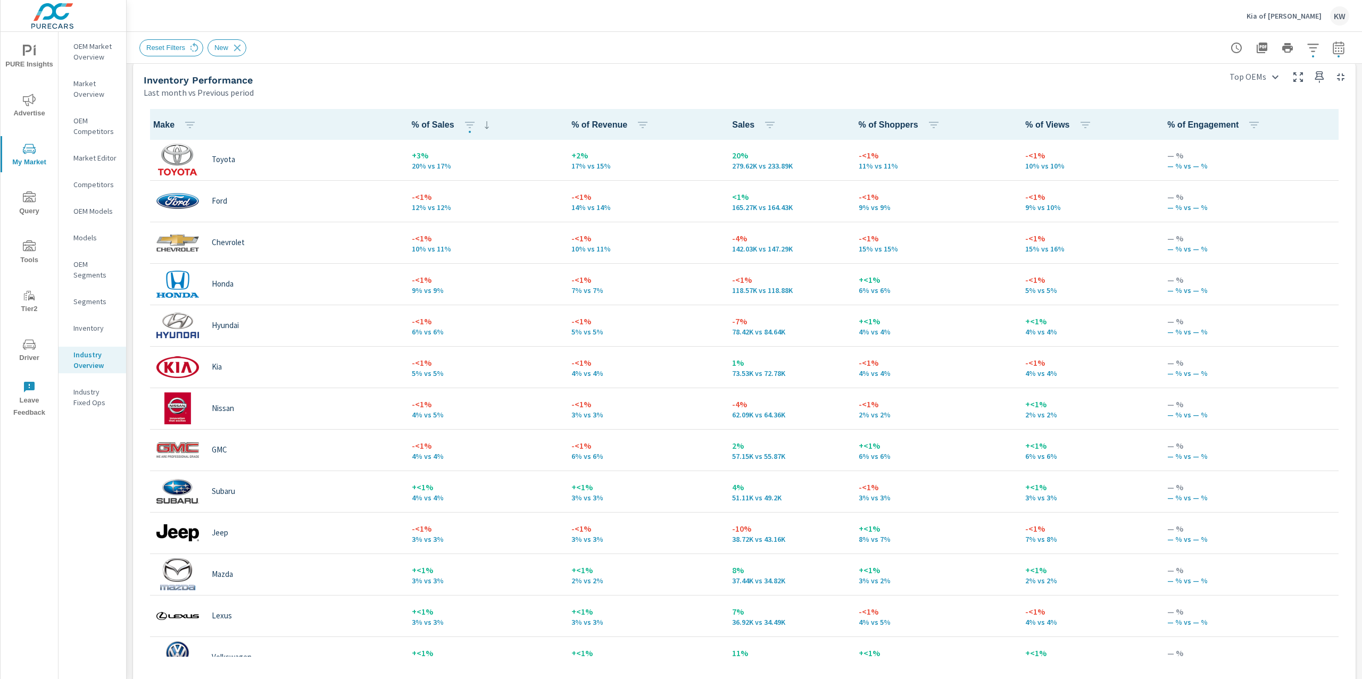
scroll to position [467, 0]
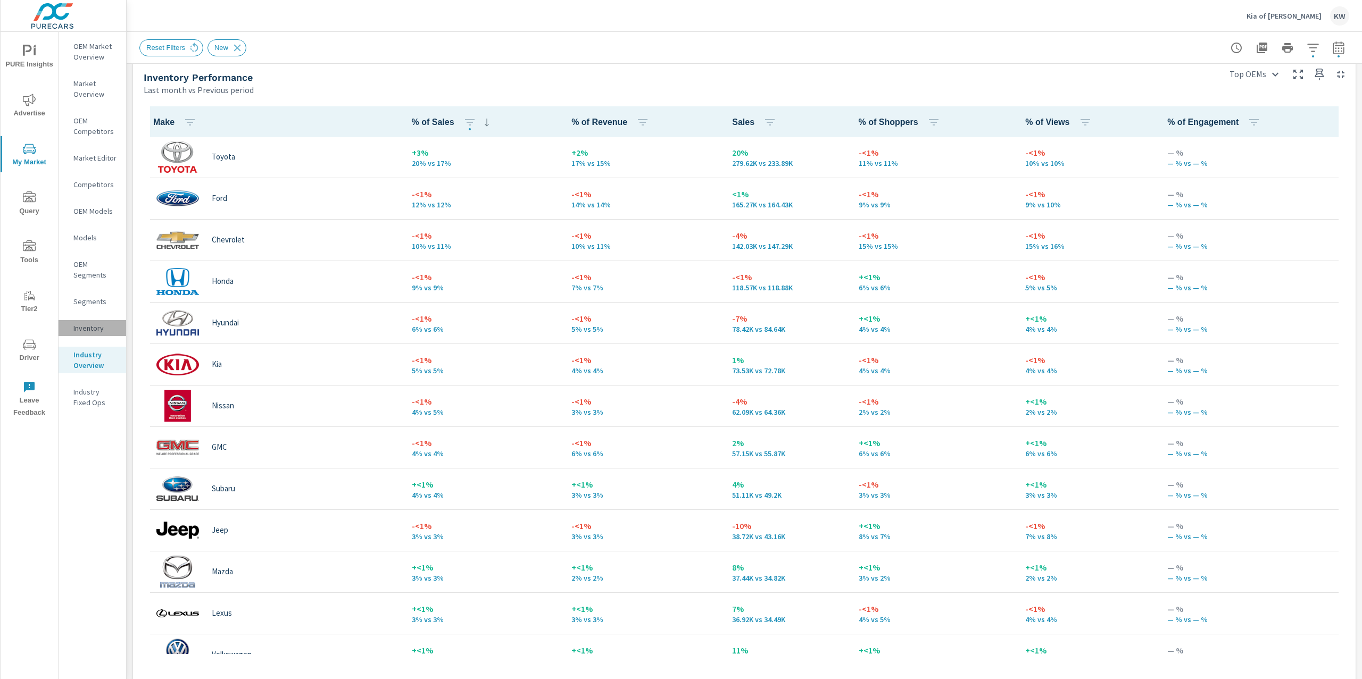
click at [87, 328] on p "Inventory" at bounding box center [95, 328] width 44 height 11
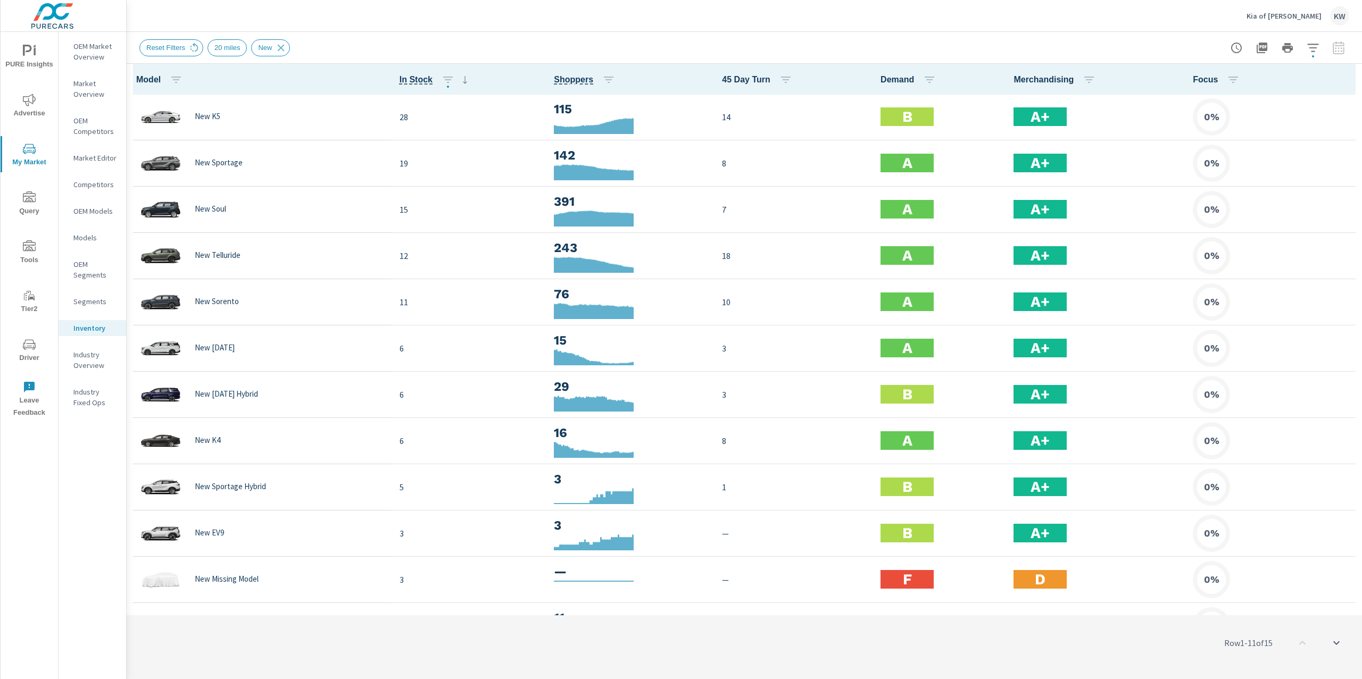
scroll to position [1, 0]
click at [1341, 81] on icon "button" at bounding box center [1347, 79] width 13 height 13
click at [1308, 248] on span "Customize columns..." at bounding box center [1312, 247] width 67 height 11
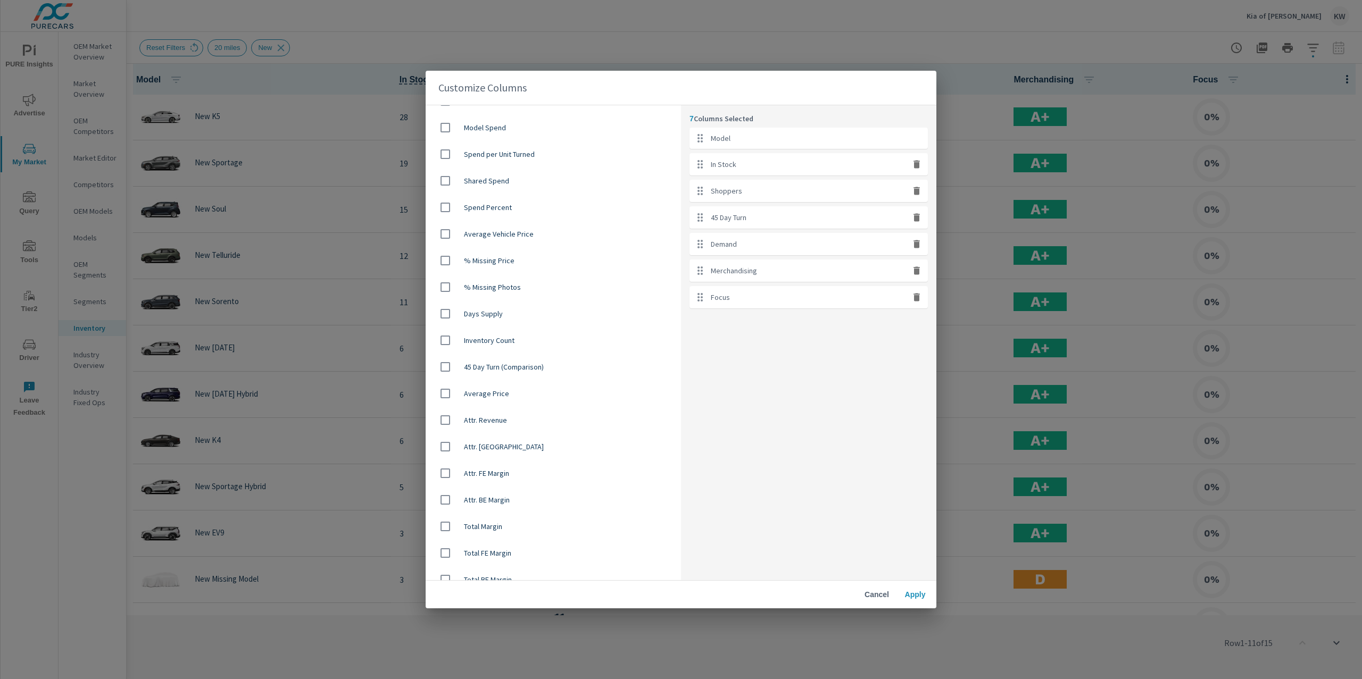
scroll to position [615, 0]
click at [448, 376] on input "checkbox" at bounding box center [445, 381] width 22 height 22
checkbox input "true"
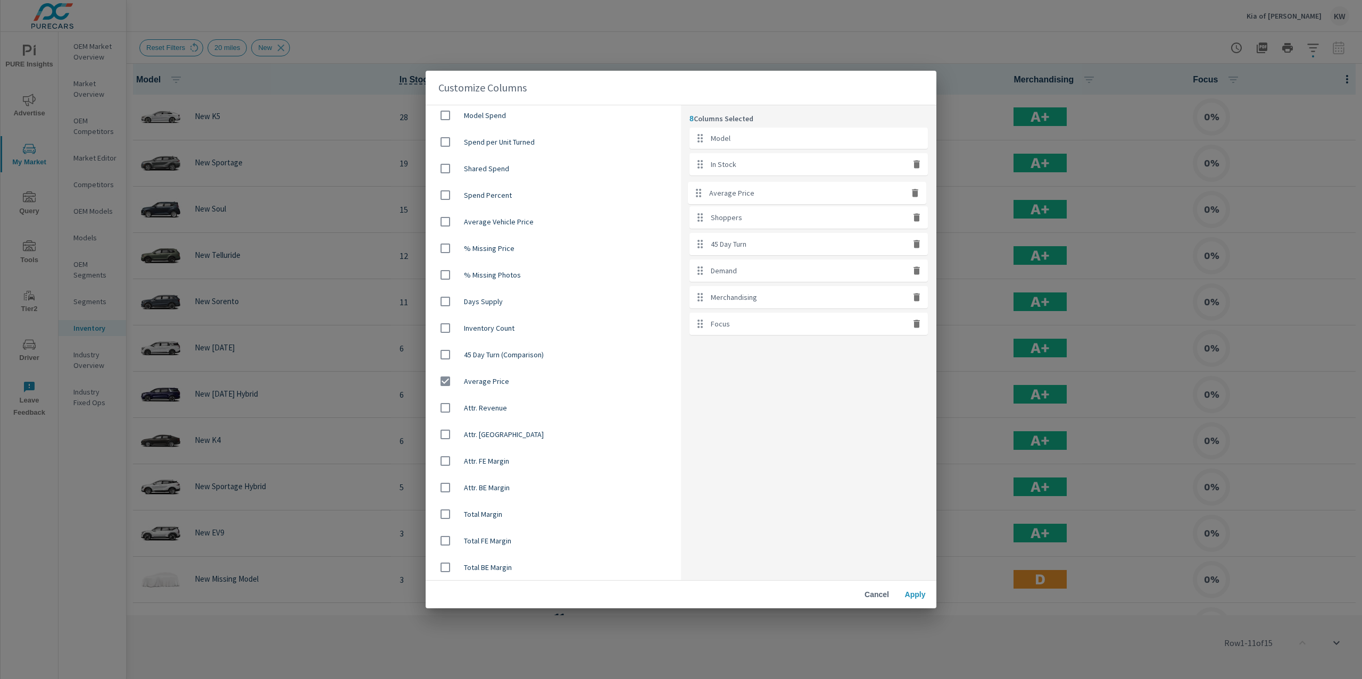
drag, startPoint x: 700, startPoint y: 326, endPoint x: 698, endPoint y: 184, distance: 142.6
click at [698, 184] on ul "Model In Stock Shoppers 45 Day Turn Demand Merchandising Focus Average Price" at bounding box center [808, 231] width 238 height 207
click at [917, 327] on icon "button" at bounding box center [916, 324] width 6 height 8
checkbox input "false"
click at [911, 593] on span "Apply" at bounding box center [915, 595] width 26 height 10
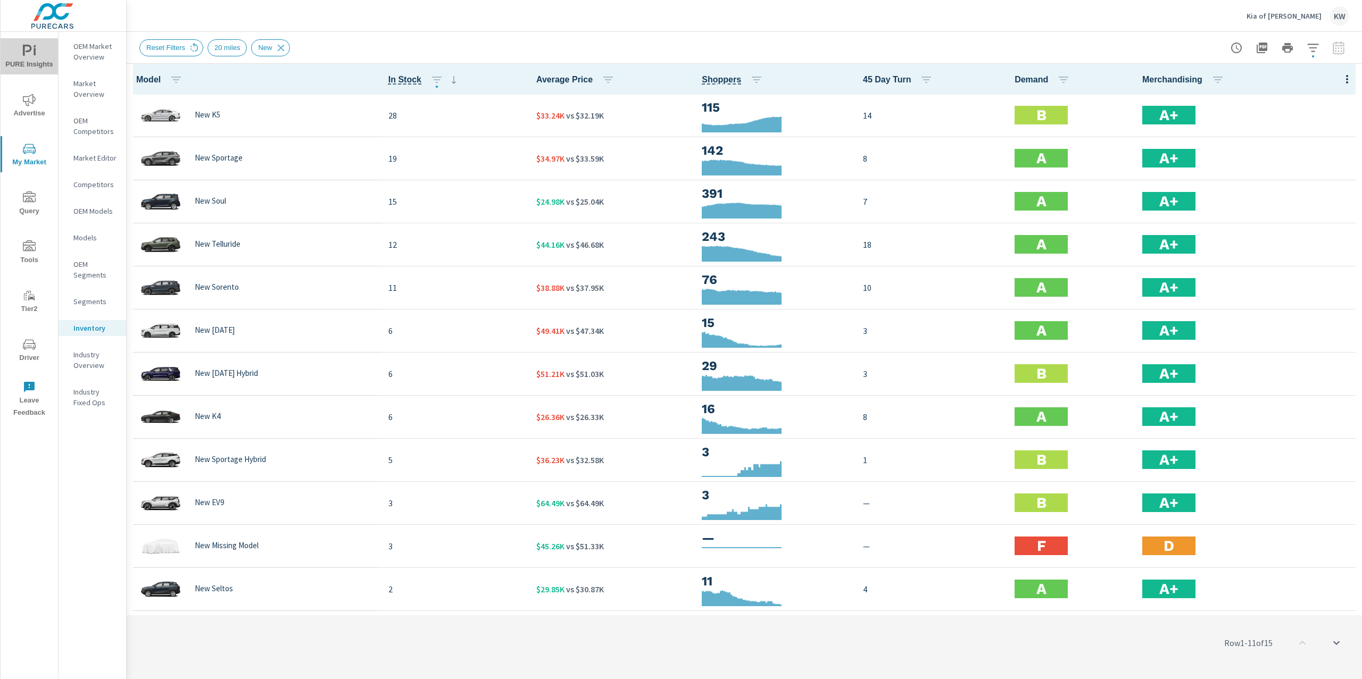
click at [18, 55] on span "PURE Insights" at bounding box center [29, 58] width 51 height 26
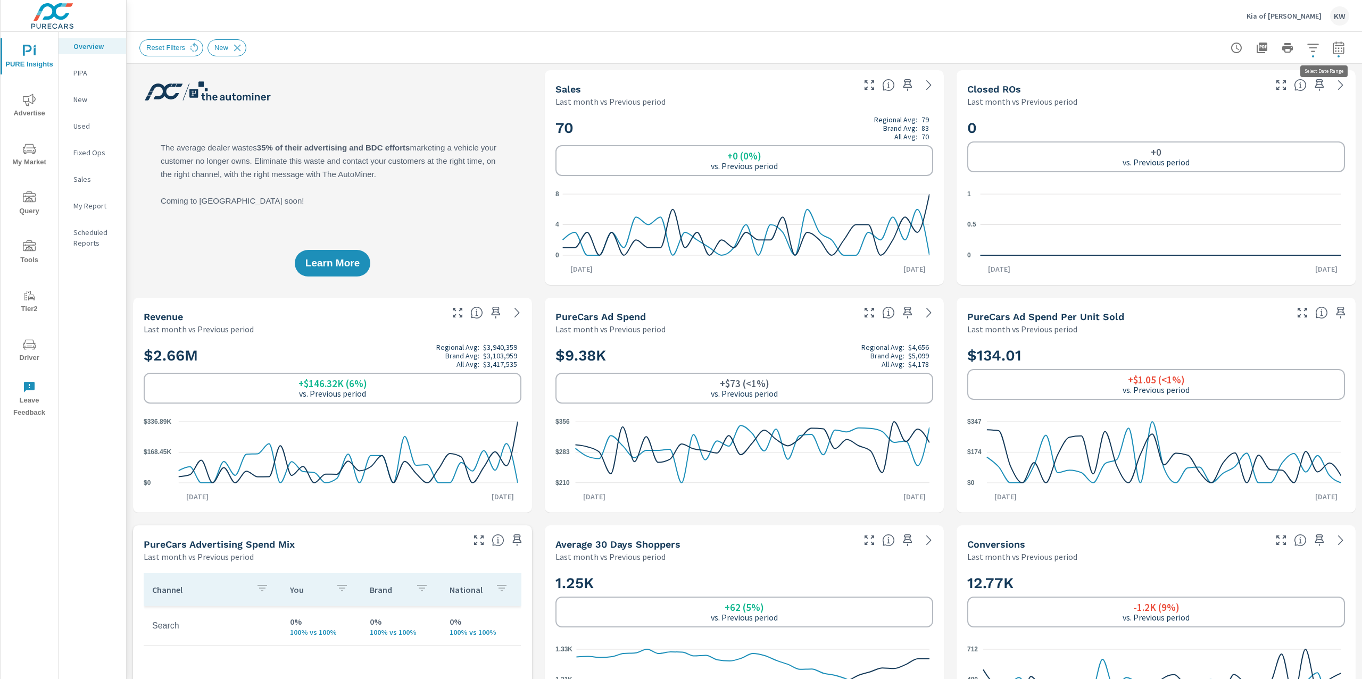
click at [1332, 52] on icon "button" at bounding box center [1338, 47] width 13 height 13
select select "Last month"
select select "Previous period"
click at [33, 154] on icon "nav menu" at bounding box center [29, 149] width 13 height 13
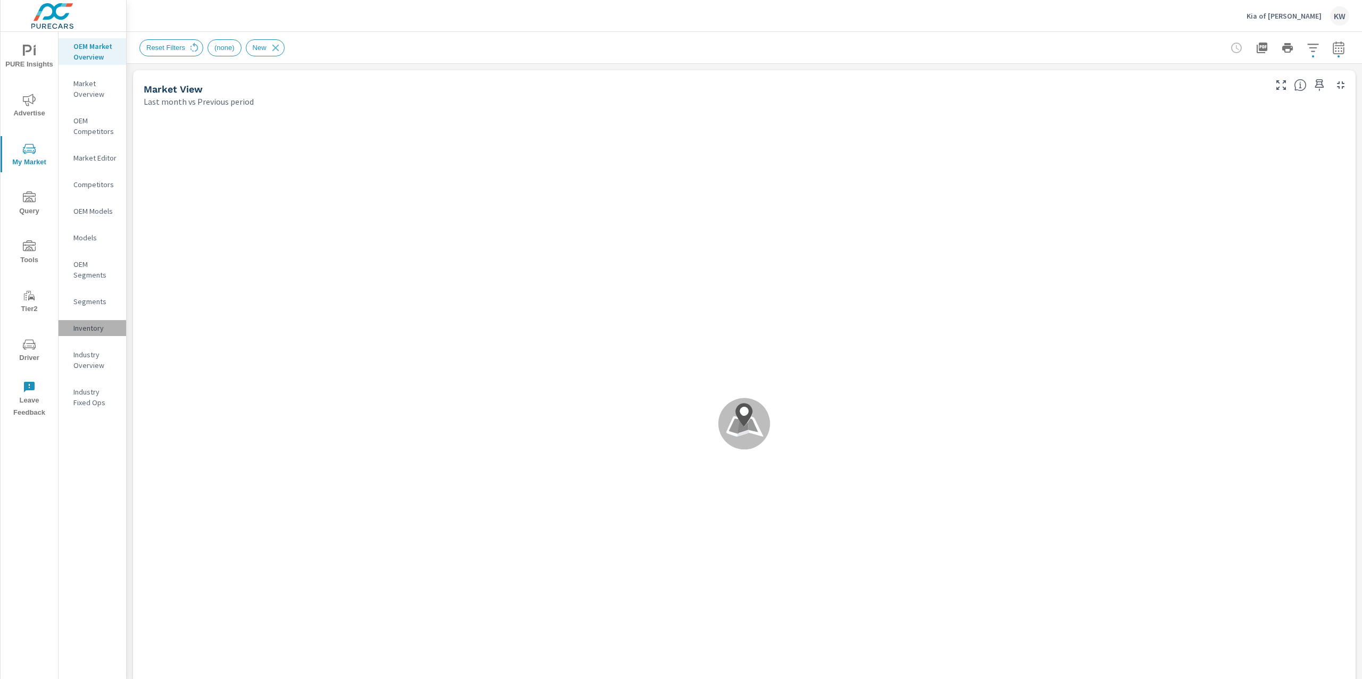
click at [96, 323] on p "Inventory" at bounding box center [95, 328] width 44 height 11
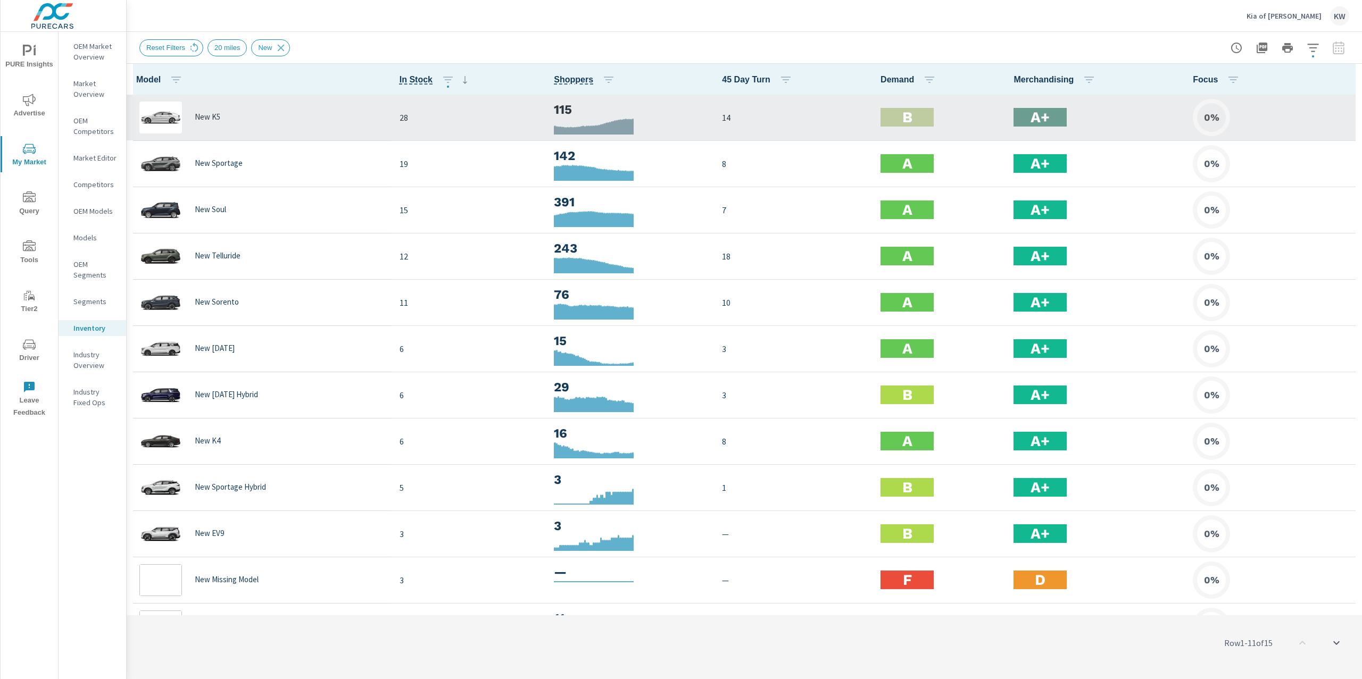
scroll to position [1, 0]
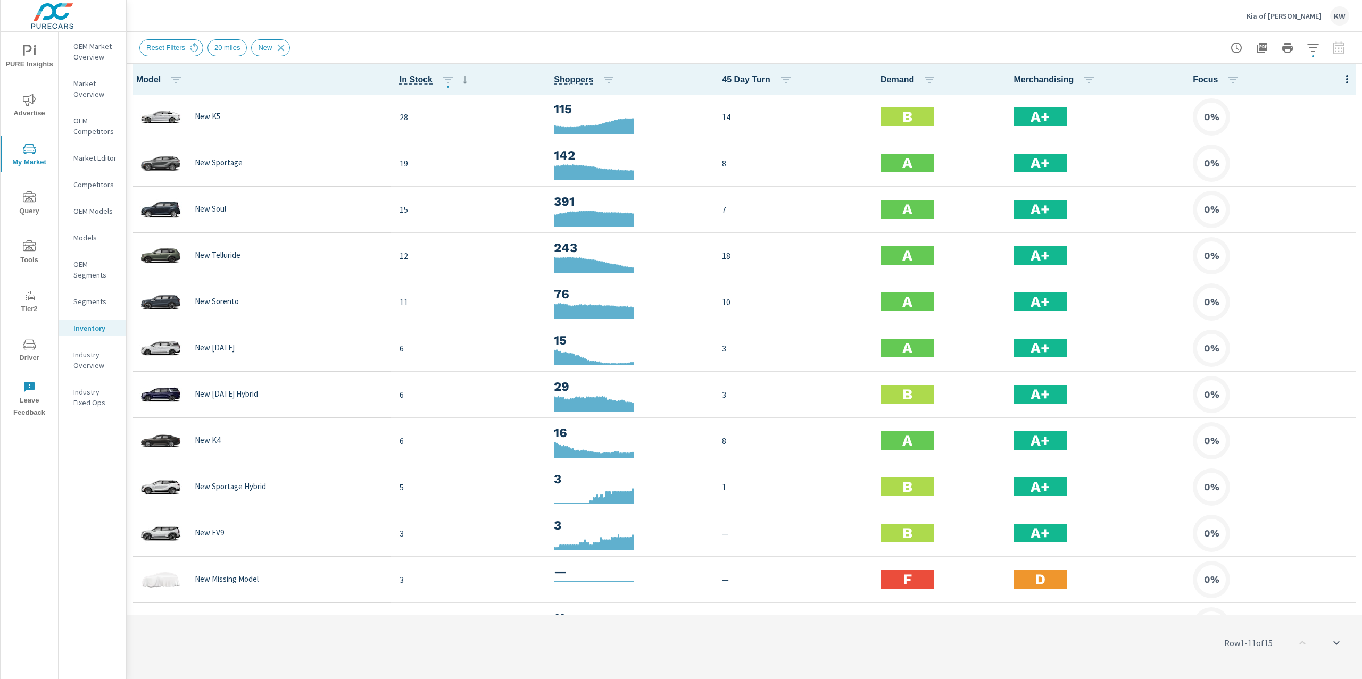
click at [1341, 85] on icon "button" at bounding box center [1347, 79] width 13 height 13
click at [1316, 252] on div "Customize columns..." at bounding box center [1312, 246] width 84 height 19
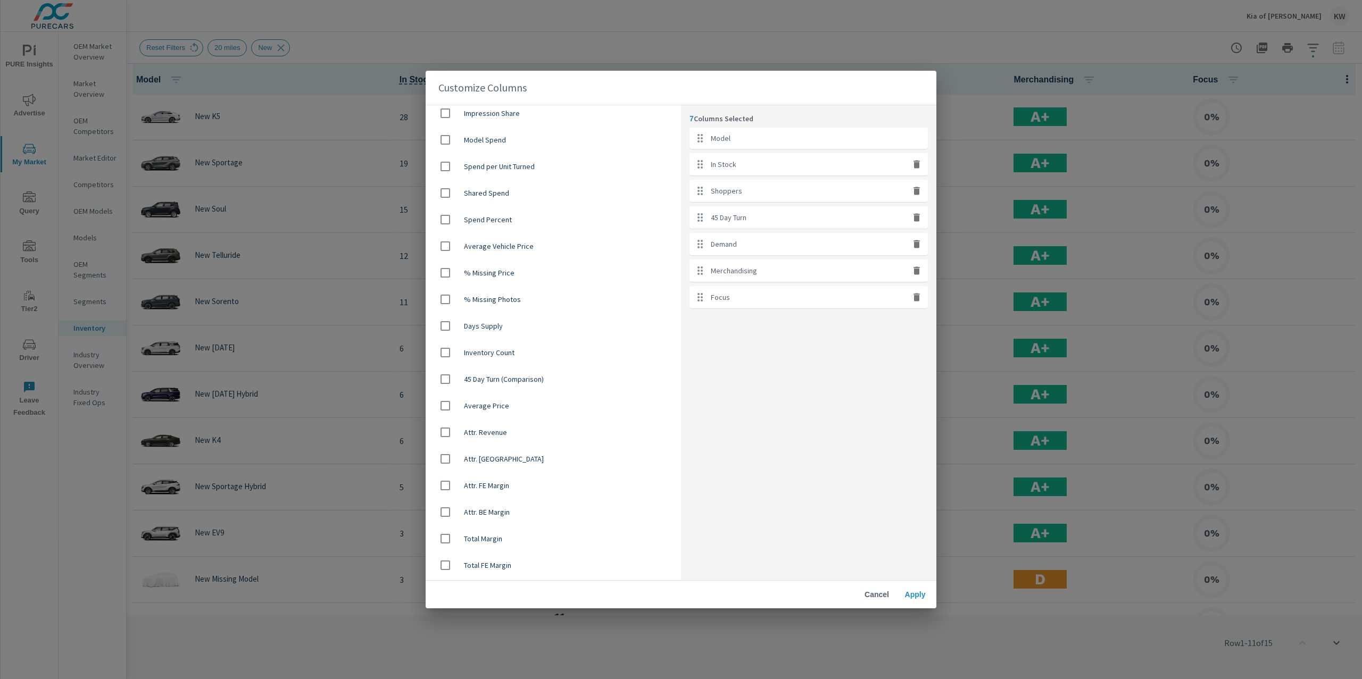
scroll to position [615, 0]
click at [441, 381] on input "checkbox" at bounding box center [445, 381] width 22 height 22
checkbox input "true"
drag, startPoint x: 698, startPoint y: 325, endPoint x: 696, endPoint y: 184, distance: 141.0
click at [696, 184] on ul "Model In Stock Shoppers 45 Day Turn Demand Merchandising Focus Average Price" at bounding box center [808, 231] width 238 height 207
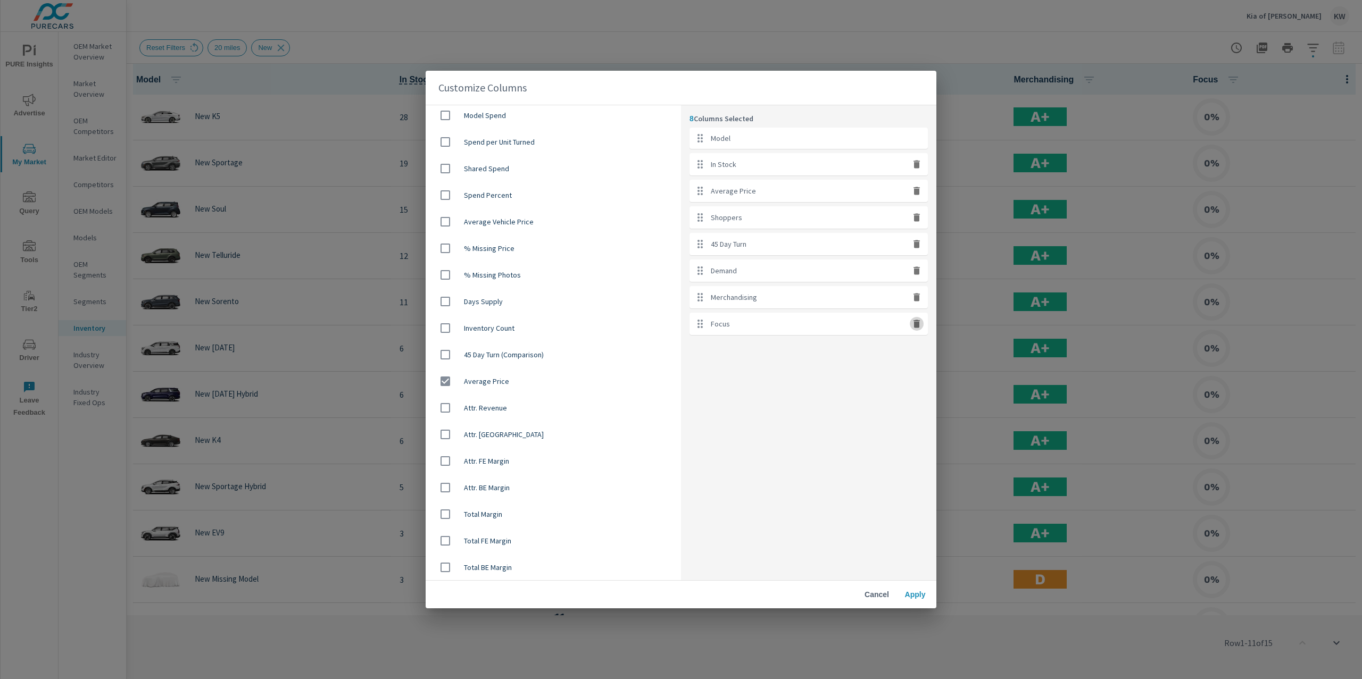
click at [920, 326] on icon "button" at bounding box center [916, 324] width 11 height 11
checkbox input "false"
click at [919, 589] on button "Apply" at bounding box center [915, 594] width 34 height 19
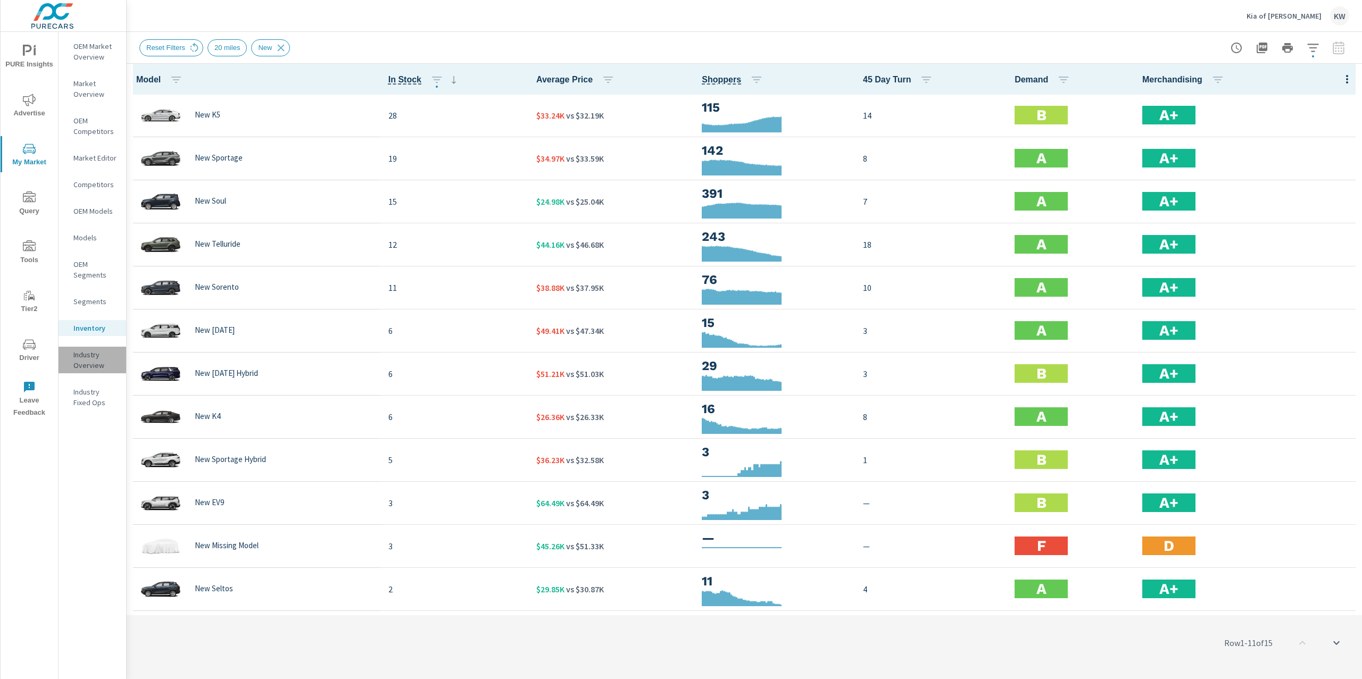
click at [84, 361] on p "Industry Overview" at bounding box center [95, 359] width 44 height 21
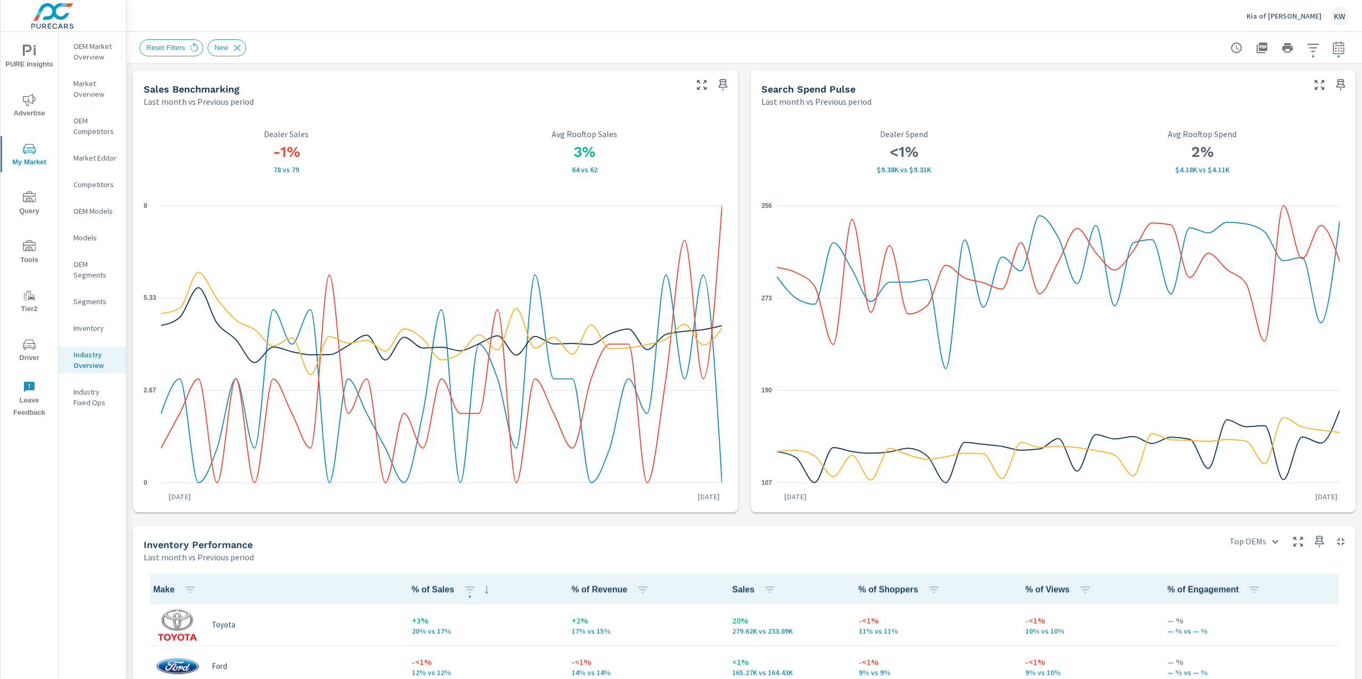
scroll to position [1, 0]
click at [1332, 43] on icon "button" at bounding box center [1338, 47] width 13 height 13
select select "Last month"
select select "Previous period"
click at [1273, 89] on select "Custom [DATE] Last week Last 7 days Last 14 days Last 30 days Last 45 days Last…" at bounding box center [1242, 91] width 106 height 21
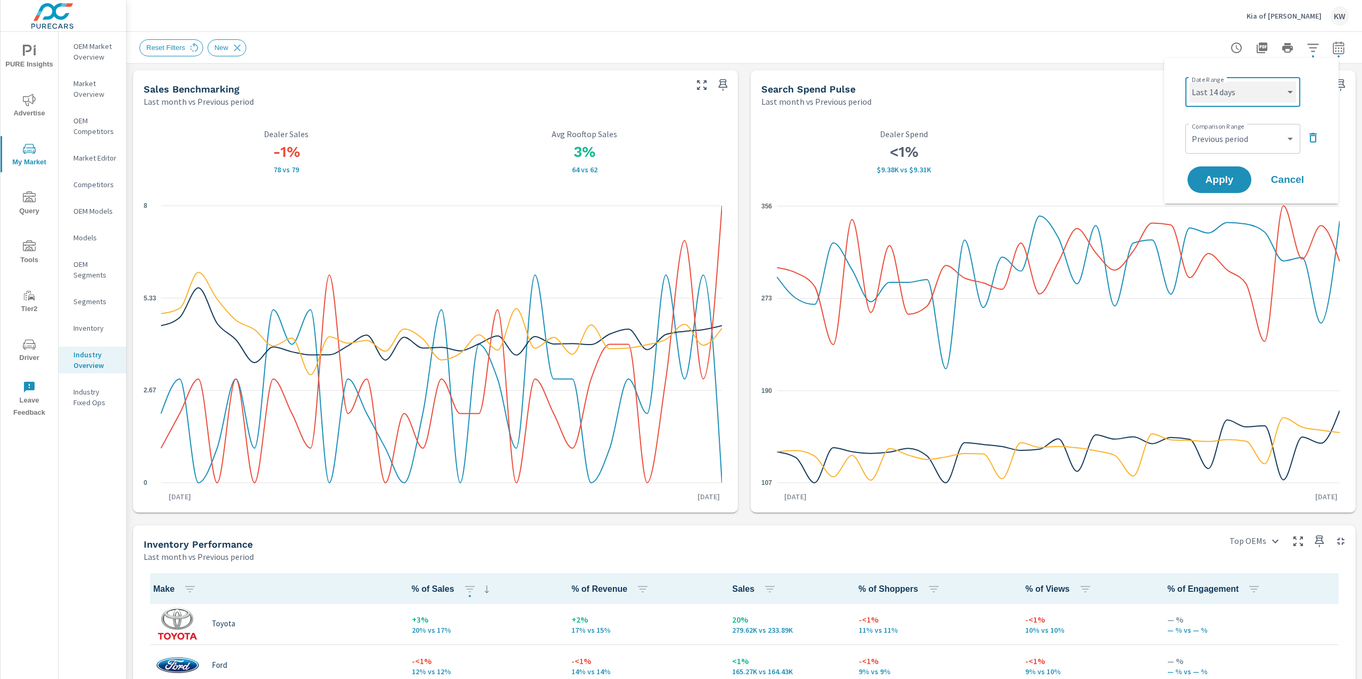
click at [1189, 81] on select "Custom [DATE] Last week Last 7 days Last 14 days Last 30 days Last 45 days Last…" at bounding box center [1242, 91] width 106 height 21
select select "Last 14 days"
click at [1225, 178] on span "Apply" at bounding box center [1219, 180] width 44 height 10
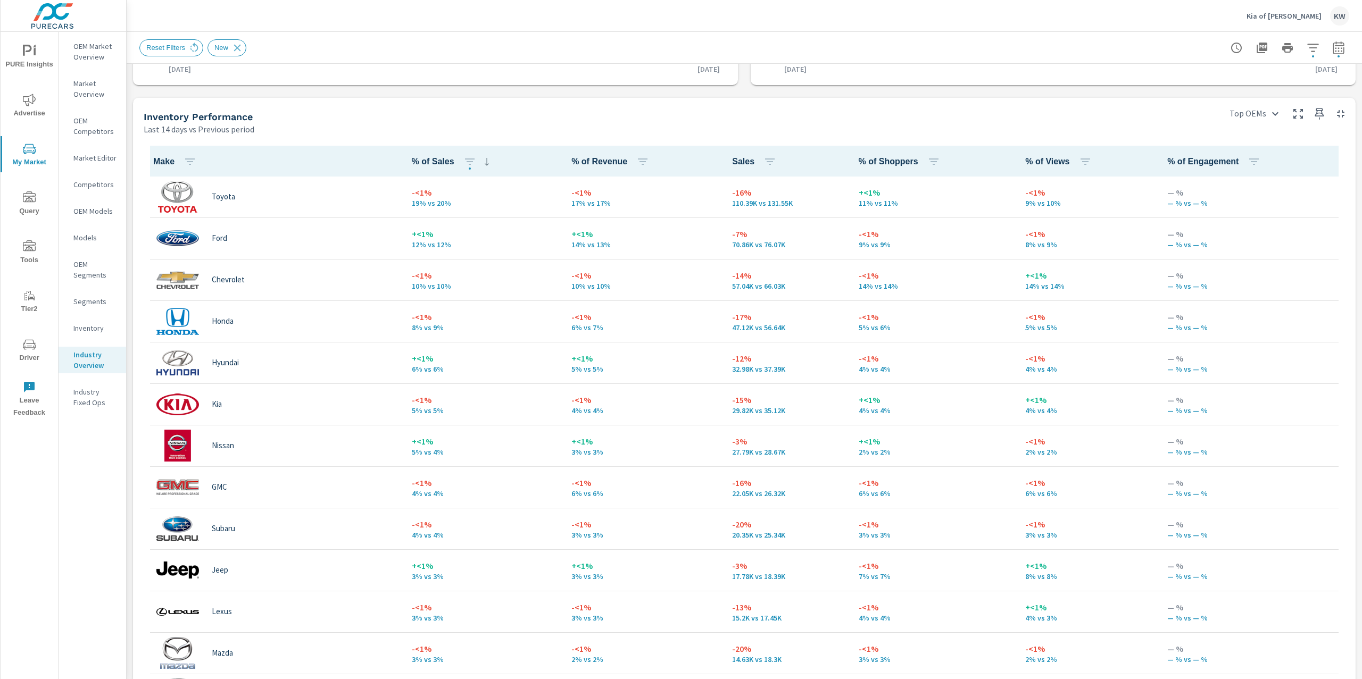
scroll to position [426, 0]
